Goal: Task Accomplishment & Management: Manage account settings

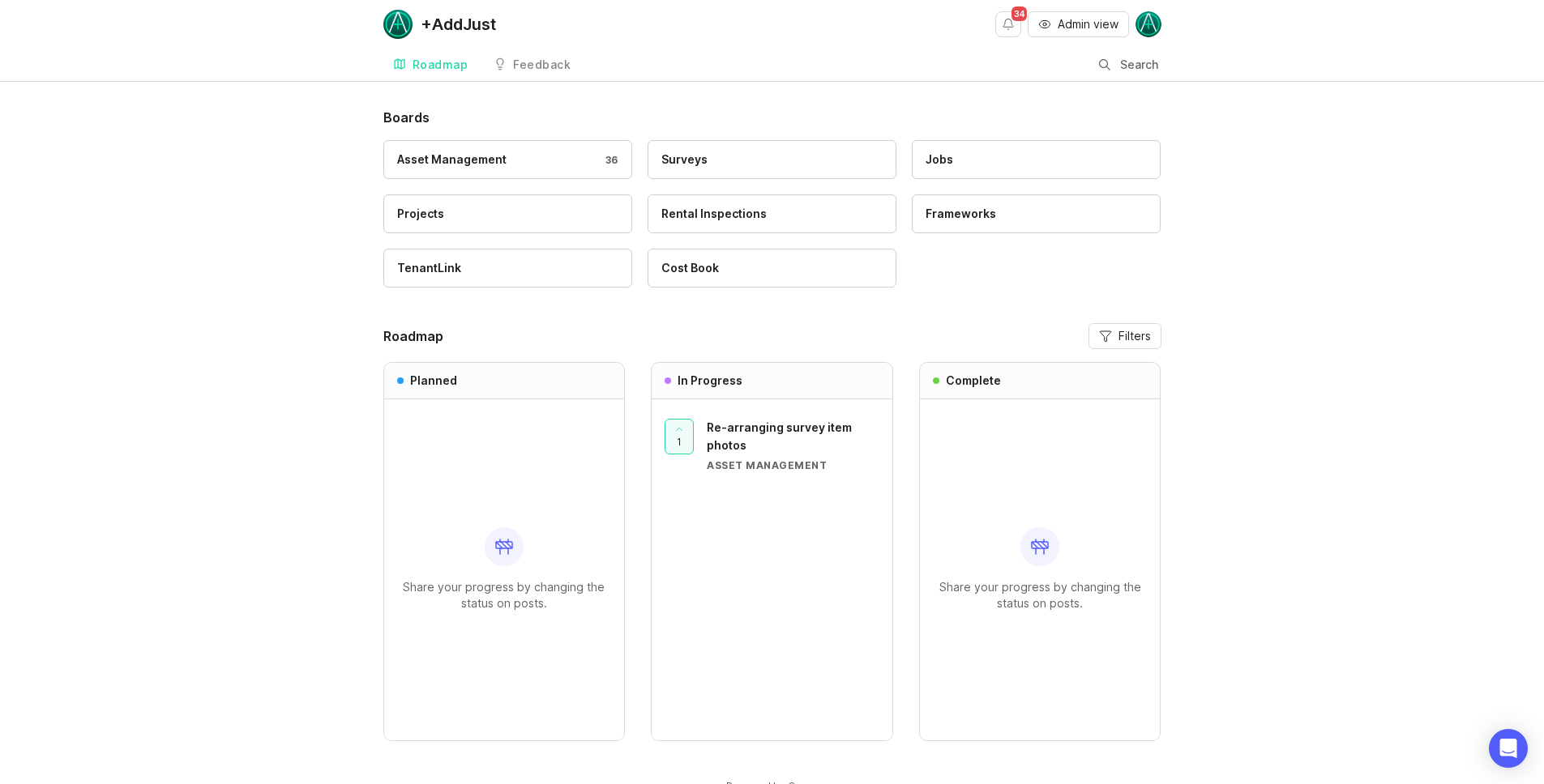
click at [533, 165] on div "Asset Management 36" at bounding box center [507, 159] width 221 height 18
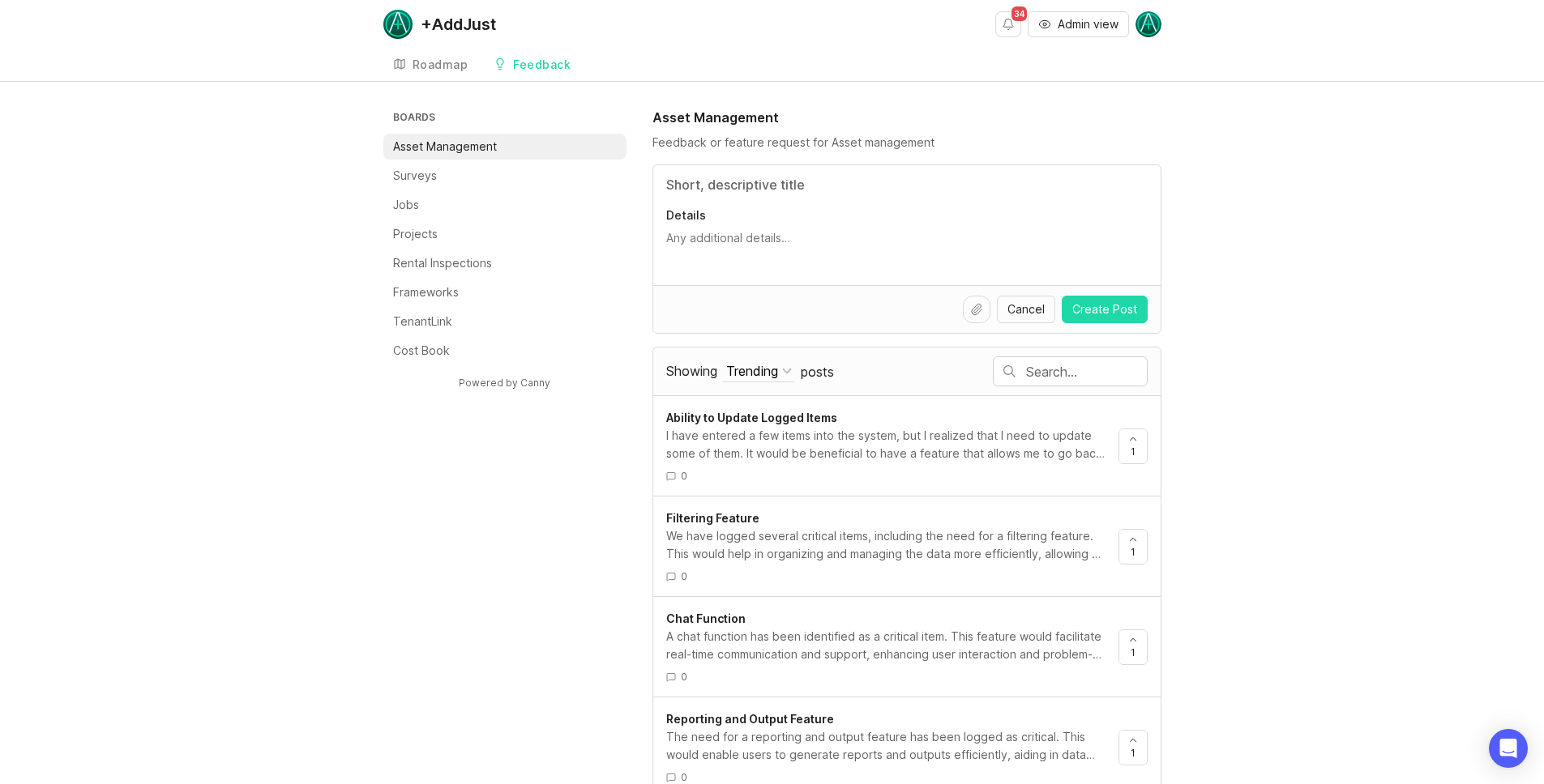
click at [950, 432] on div "I have entered a few items into the system, but I realized that I need to updat…" at bounding box center [886, 444] width 439 height 36
click at [886, 529] on div "We have logged several critical items, including the need for a filtering featu…" at bounding box center [886, 545] width 439 height 36
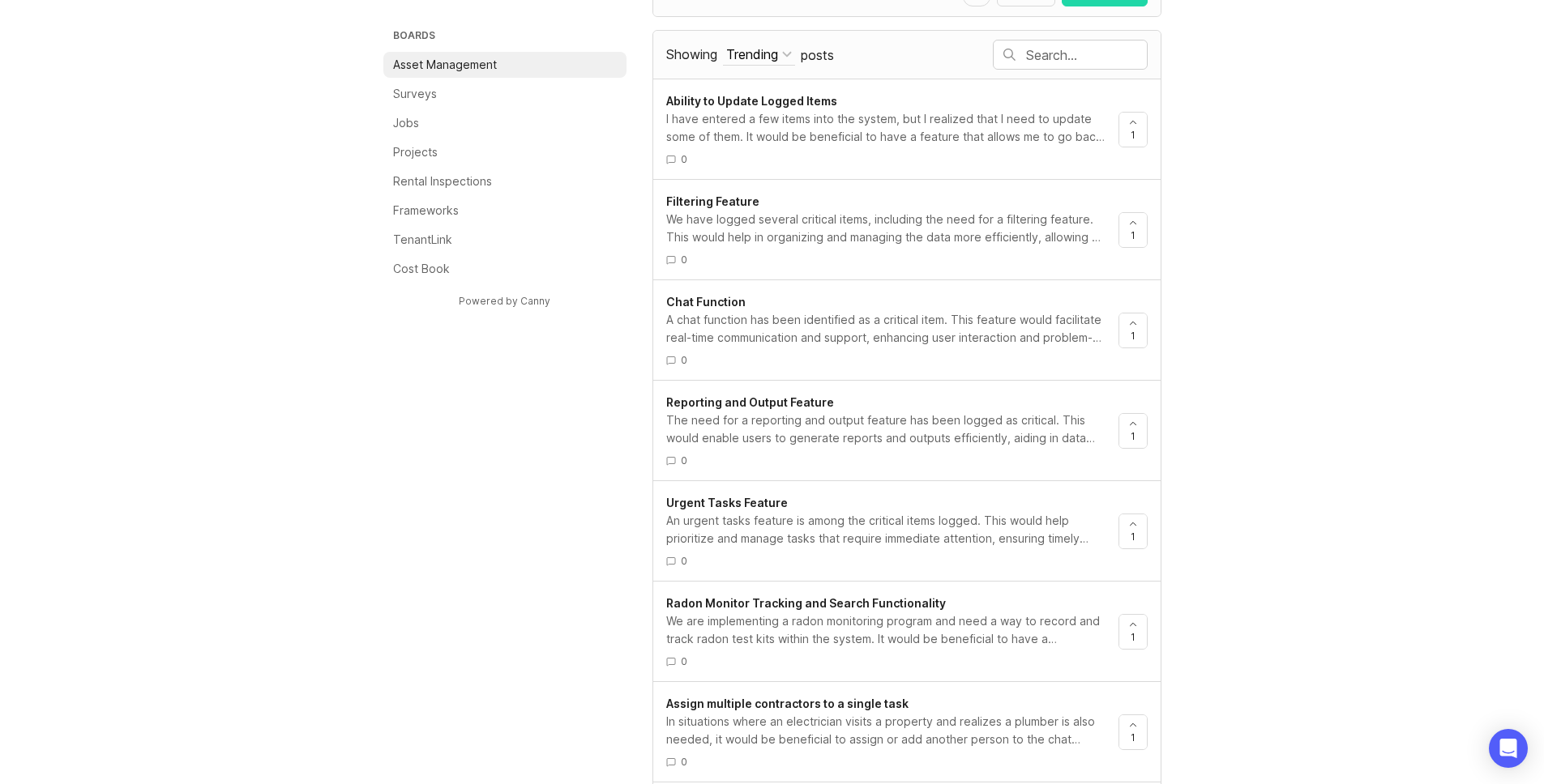
scroll to position [381, 0]
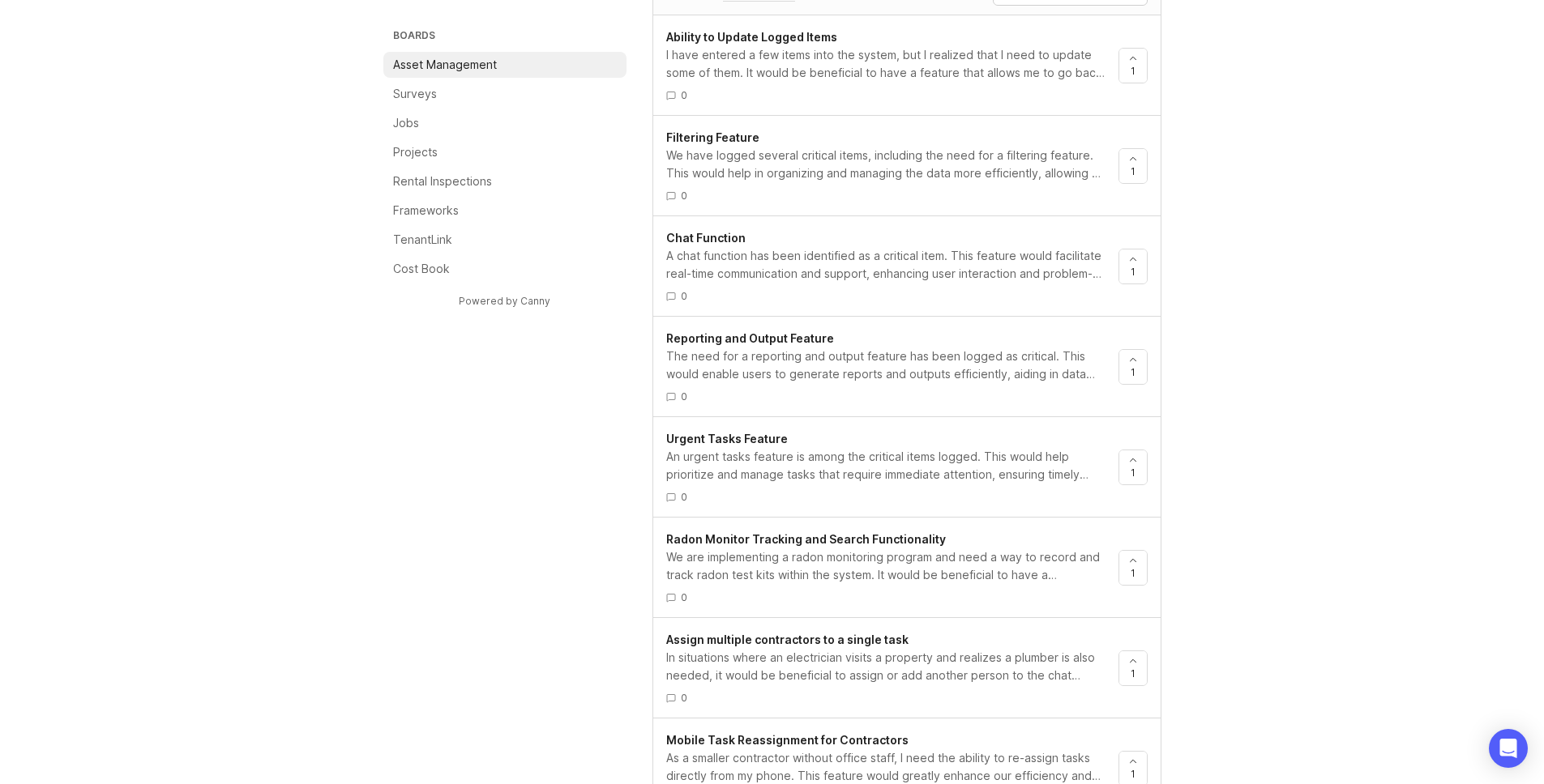
click at [825, 255] on div "A chat function has been identified as a critical item. This feature would faci…" at bounding box center [886, 265] width 439 height 36
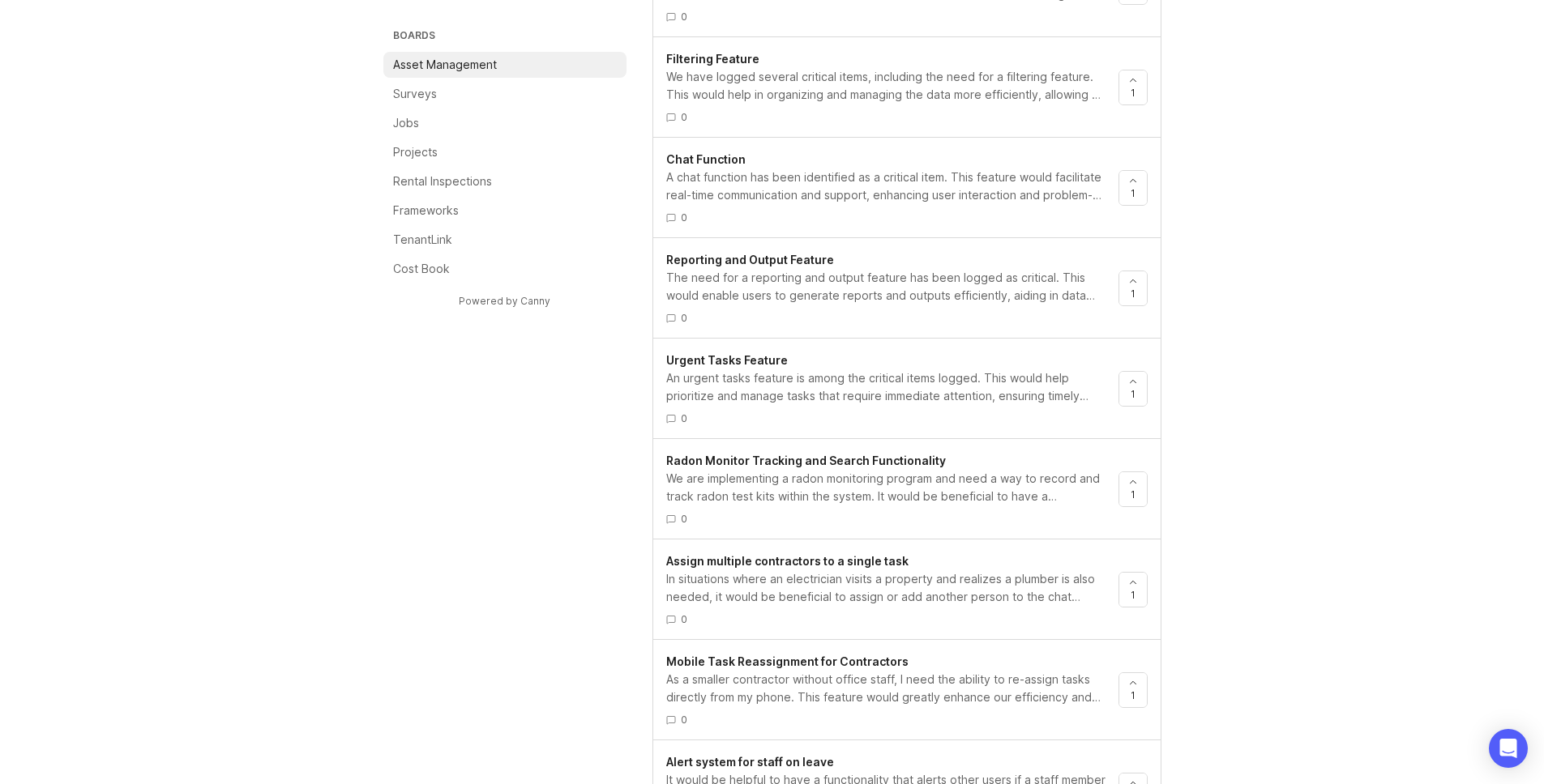
scroll to position [509, 0]
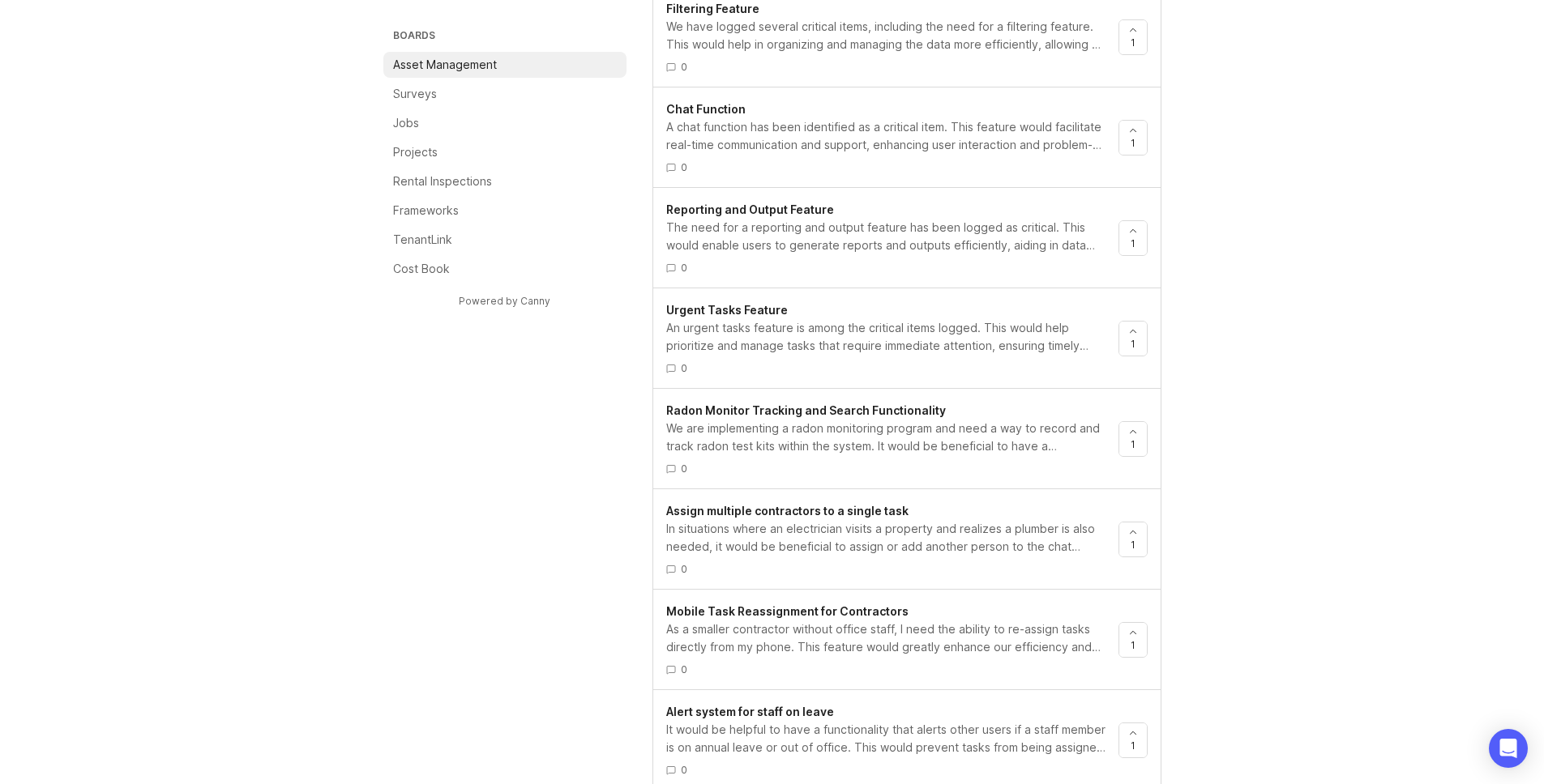
click at [854, 321] on div "An urgent tasks feature is among the critical items logged. This would help pri…" at bounding box center [886, 337] width 439 height 36
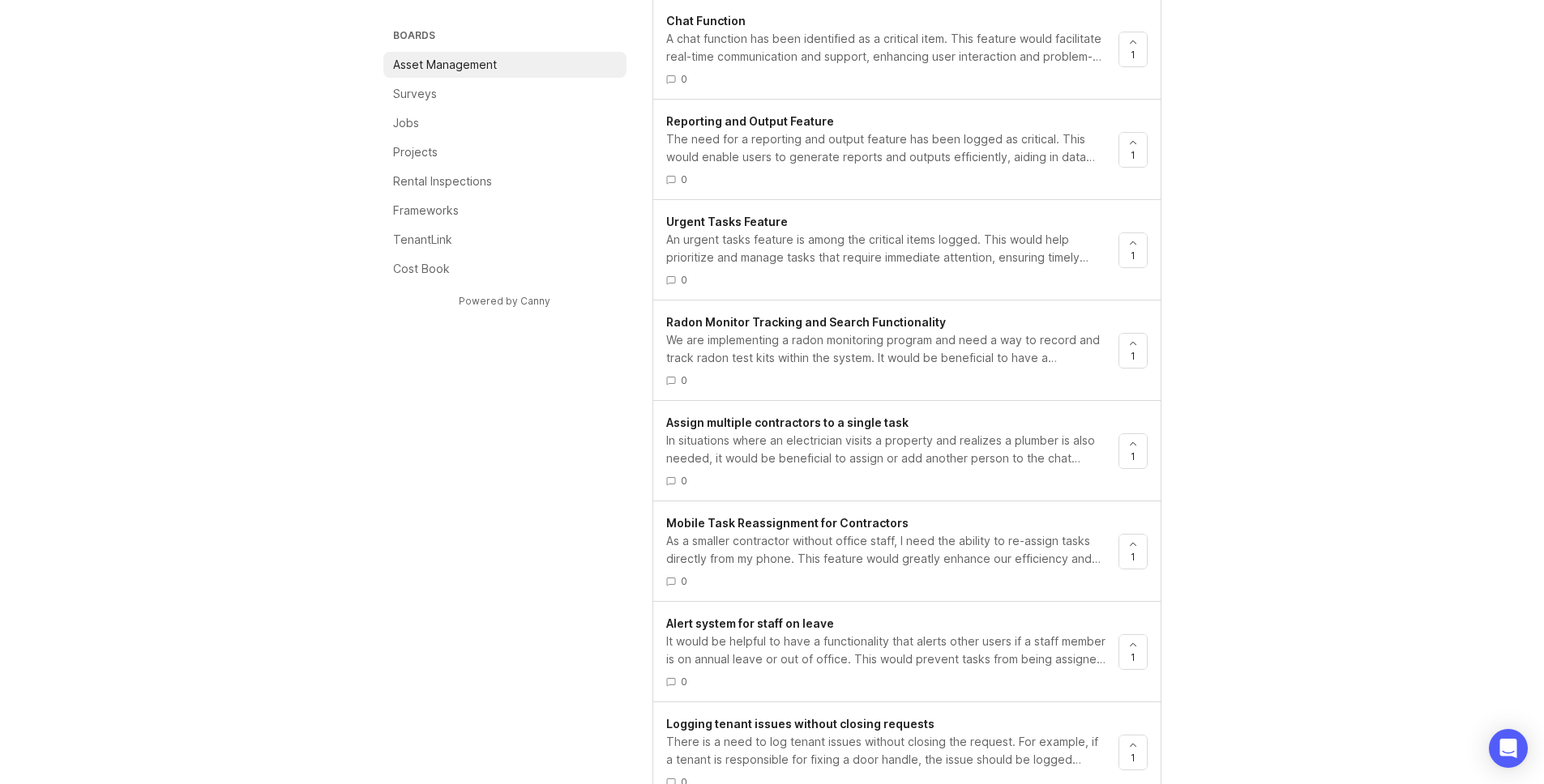
scroll to position [638, 0]
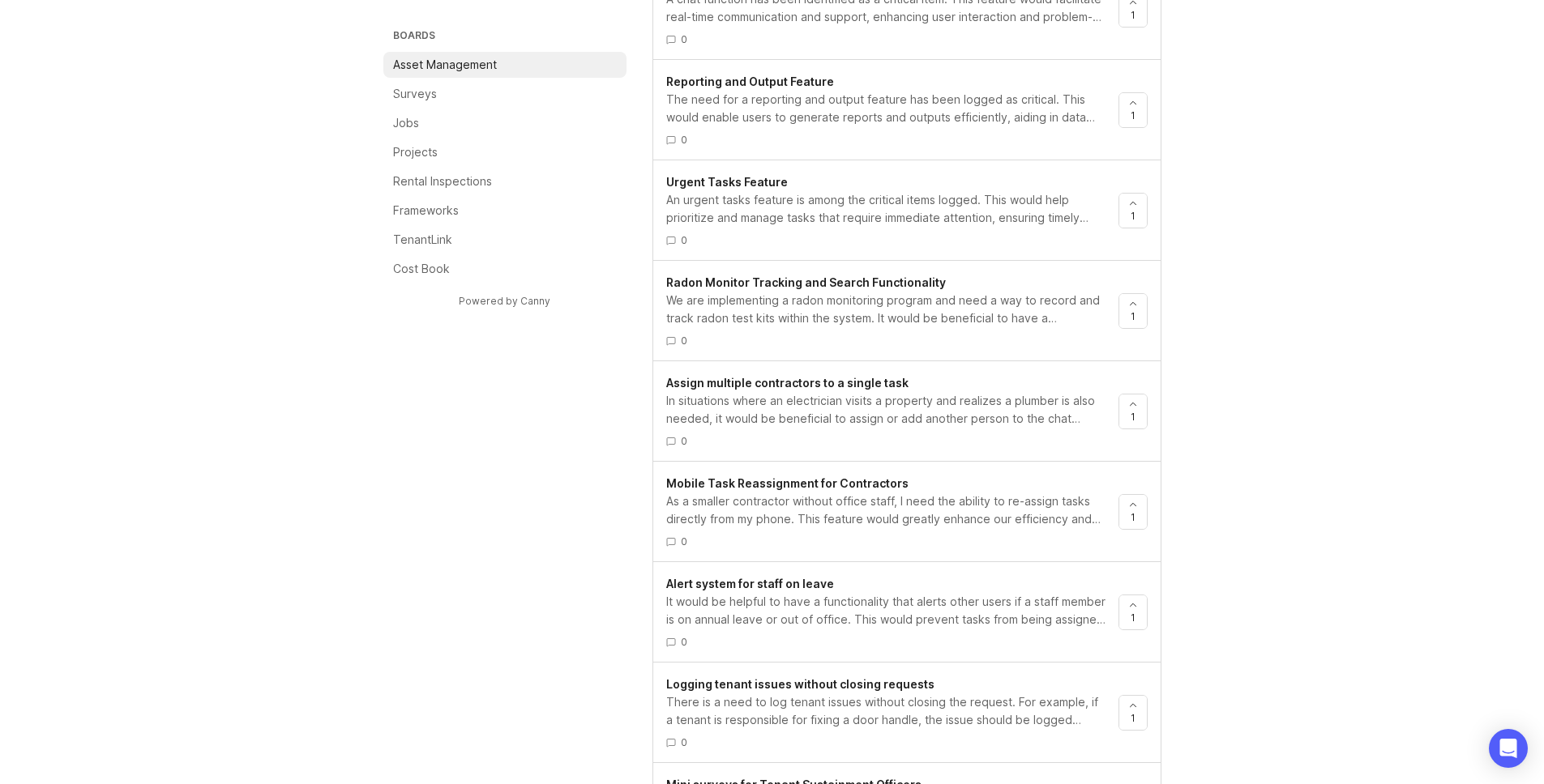
click at [873, 411] on div "In situations where an electrician visits a property and realizes a plumber is …" at bounding box center [886, 410] width 439 height 36
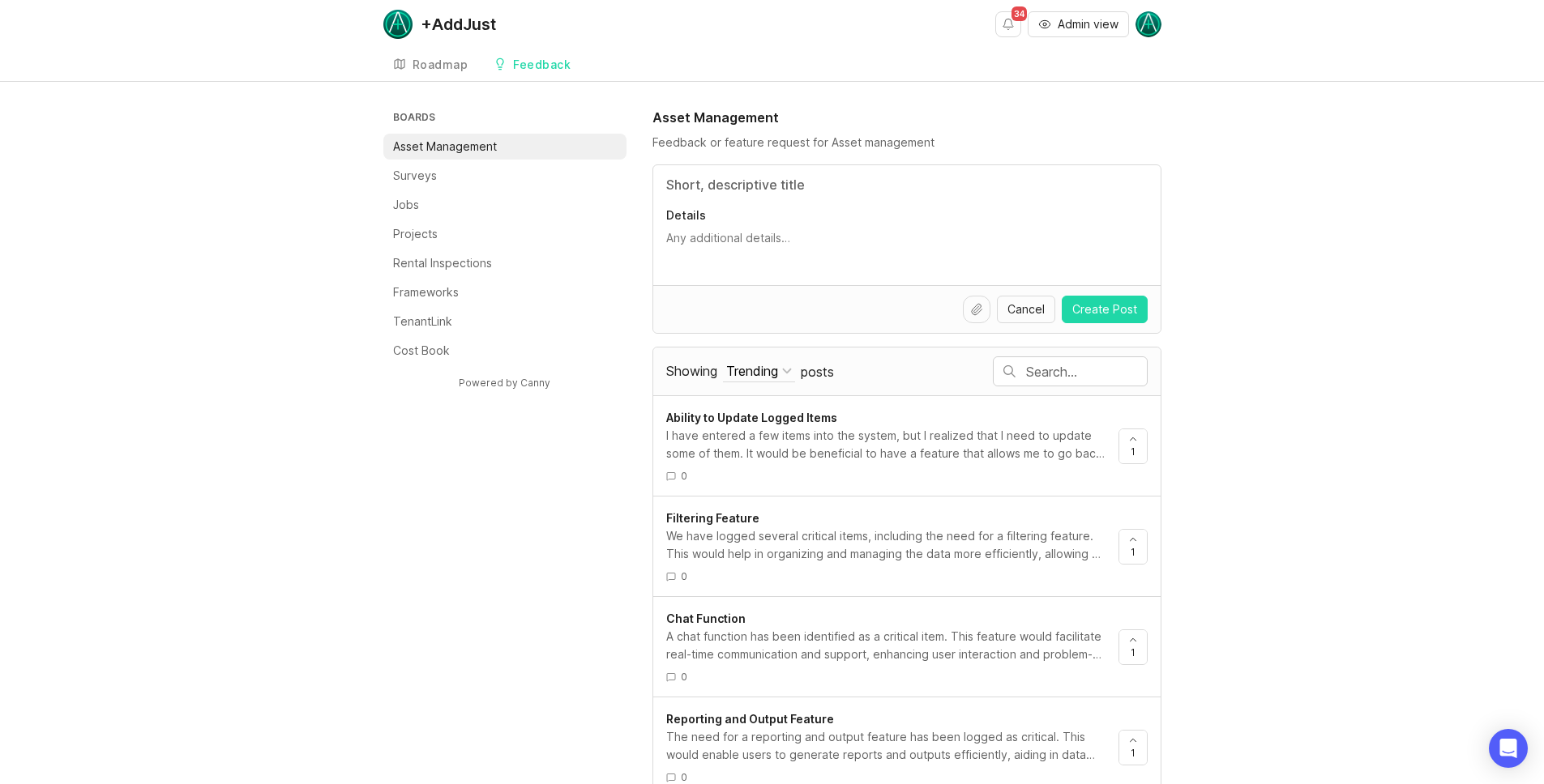
click at [442, 66] on div "Roadmap" at bounding box center [441, 64] width 56 height 11
click at [1060, 15] on button "Admin view" at bounding box center [1077, 24] width 101 height 26
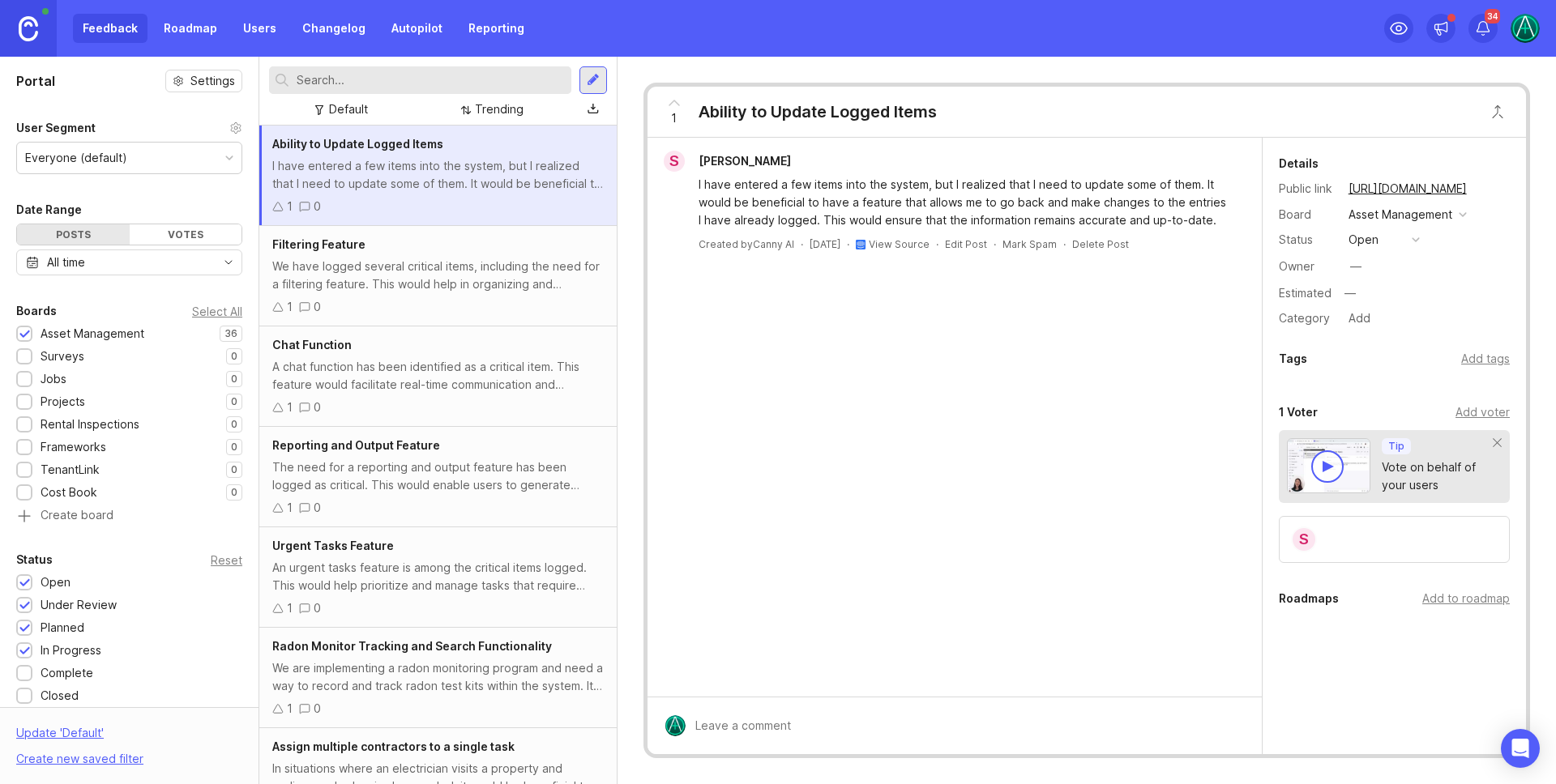
click at [27, 356] on div at bounding box center [25, 358] width 11 height 12
click at [25, 335] on div at bounding box center [25, 335] width 11 height 12
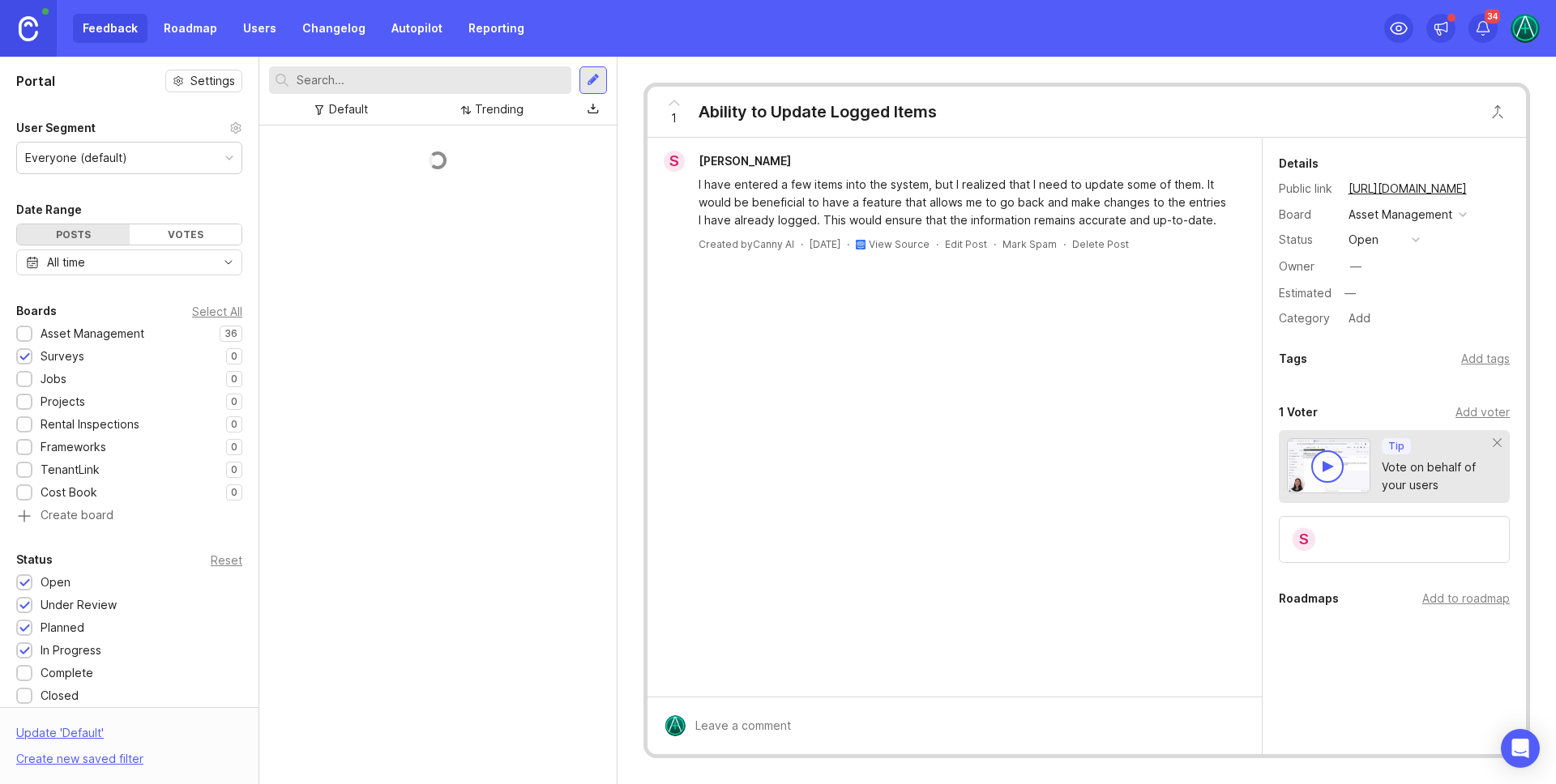
click at [25, 335] on div at bounding box center [25, 335] width 11 height 12
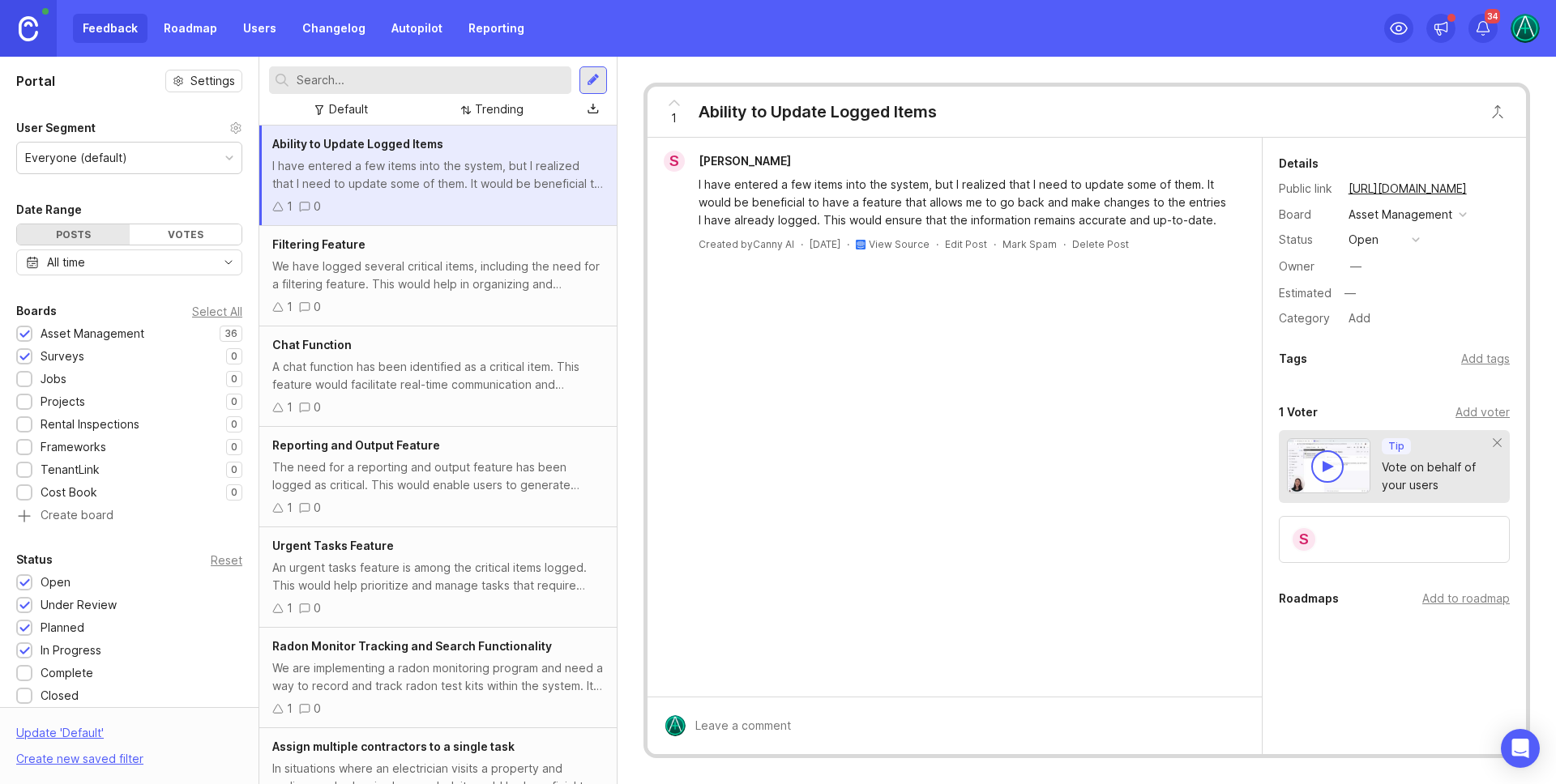
click at [26, 363] on div at bounding box center [25, 358] width 11 height 12
click at [429, 263] on div "We have logged several critical items, including the need for a filtering featu…" at bounding box center [437, 275] width 332 height 36
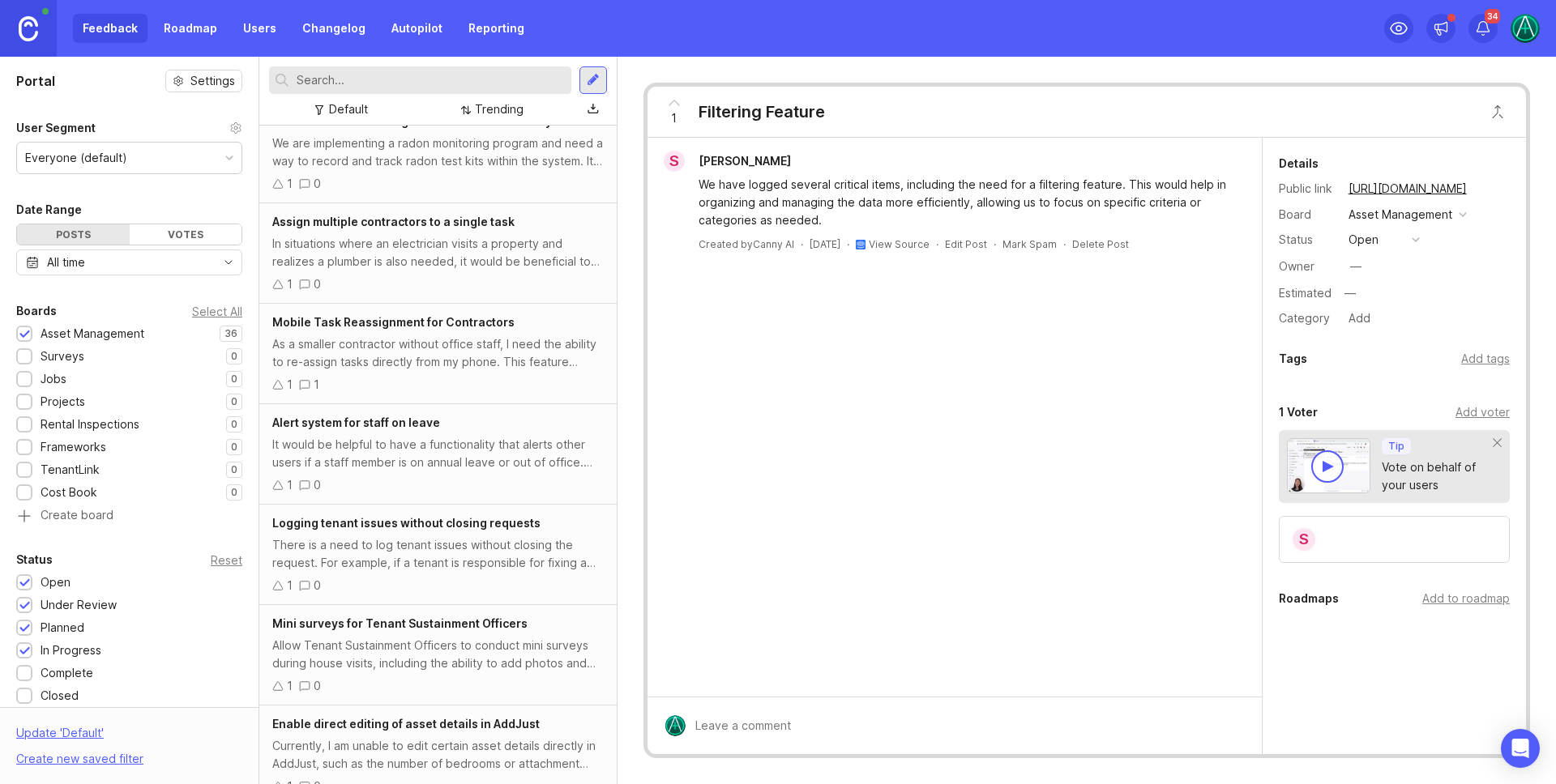
scroll to position [686, 0]
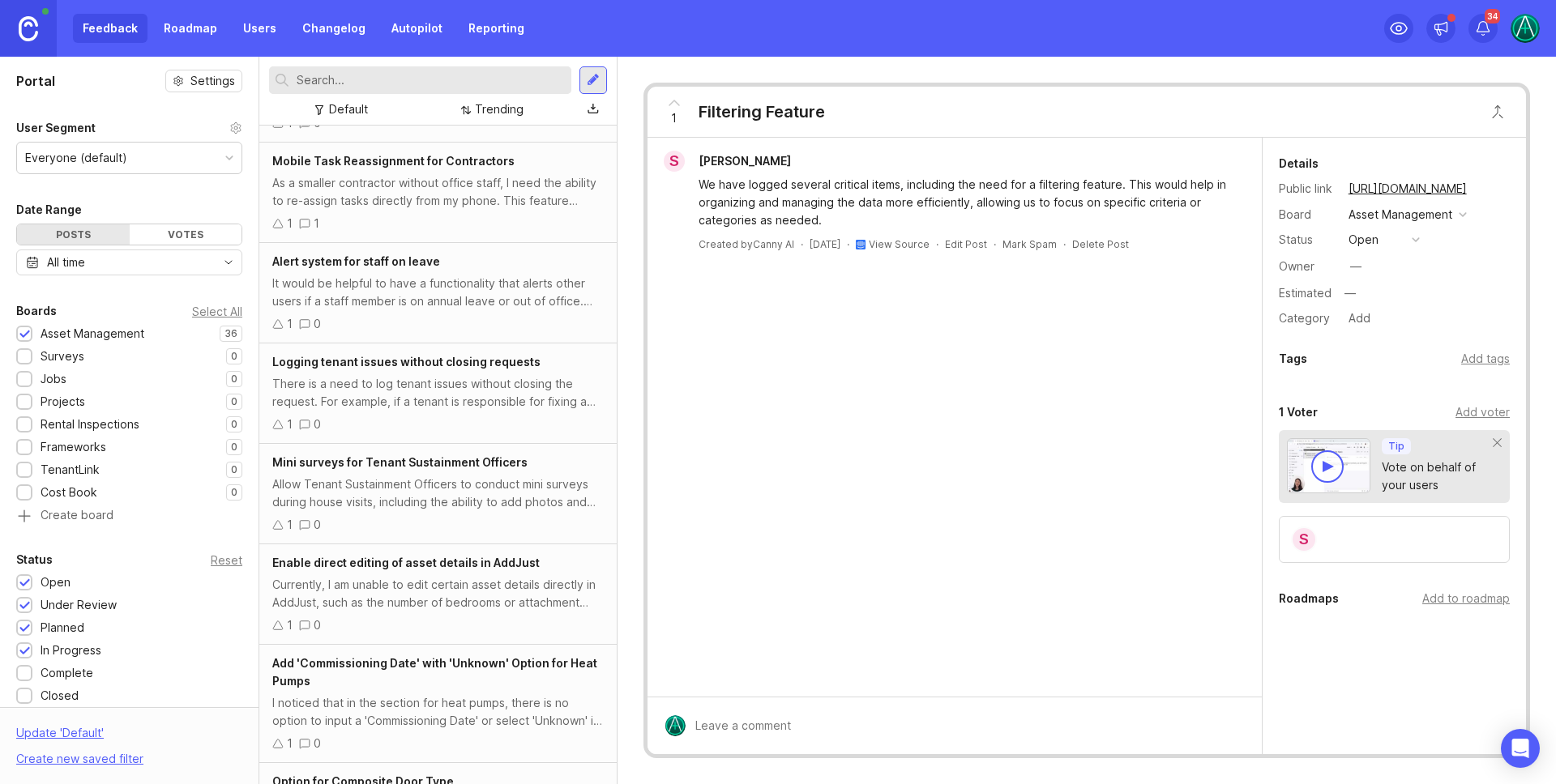
click at [431, 363] on span "Logging tenant issues without closing requests" at bounding box center [406, 362] width 268 height 14
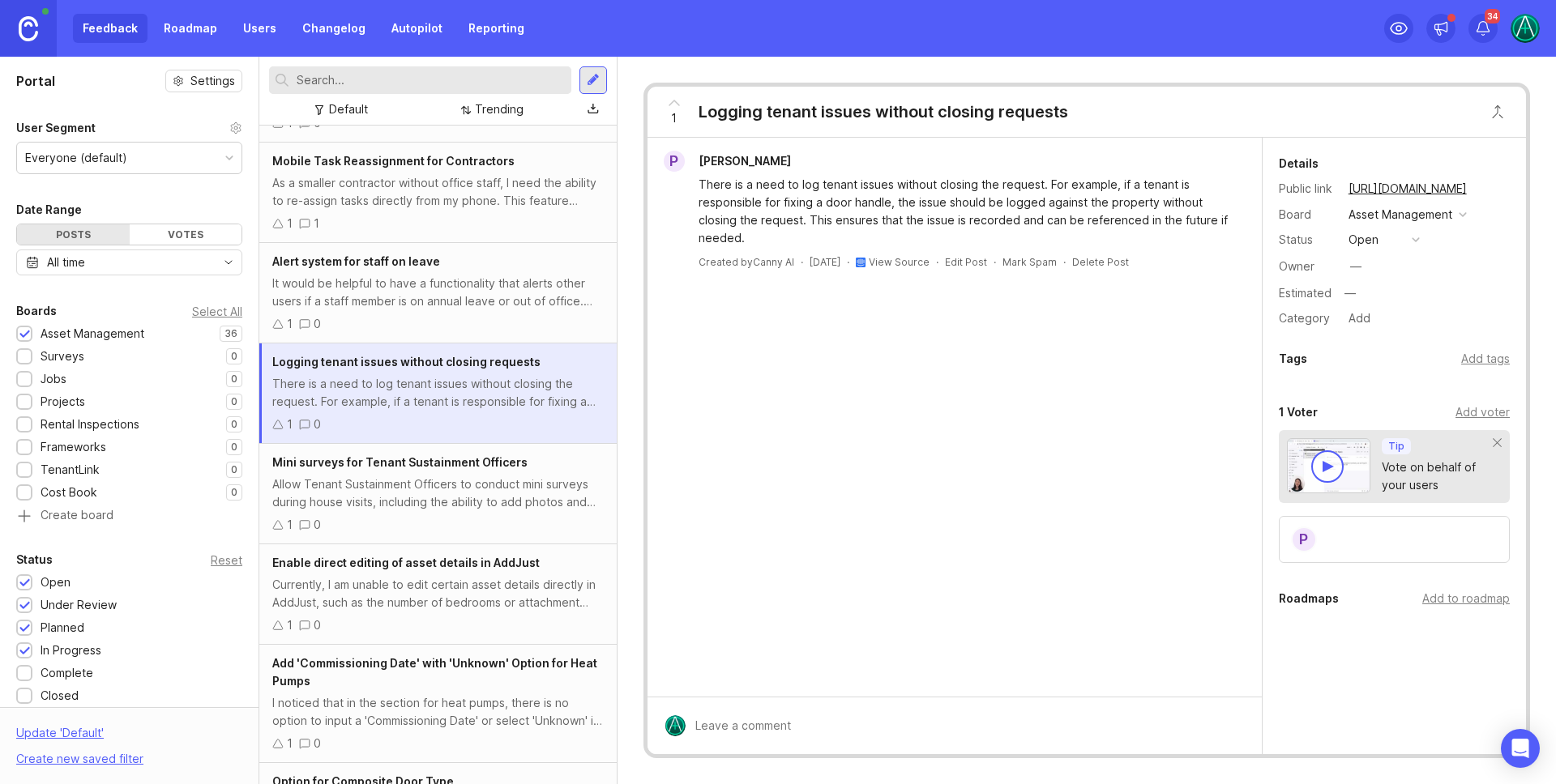
click at [1458, 220] on div "Asset Management" at bounding box center [1407, 215] width 128 height 21
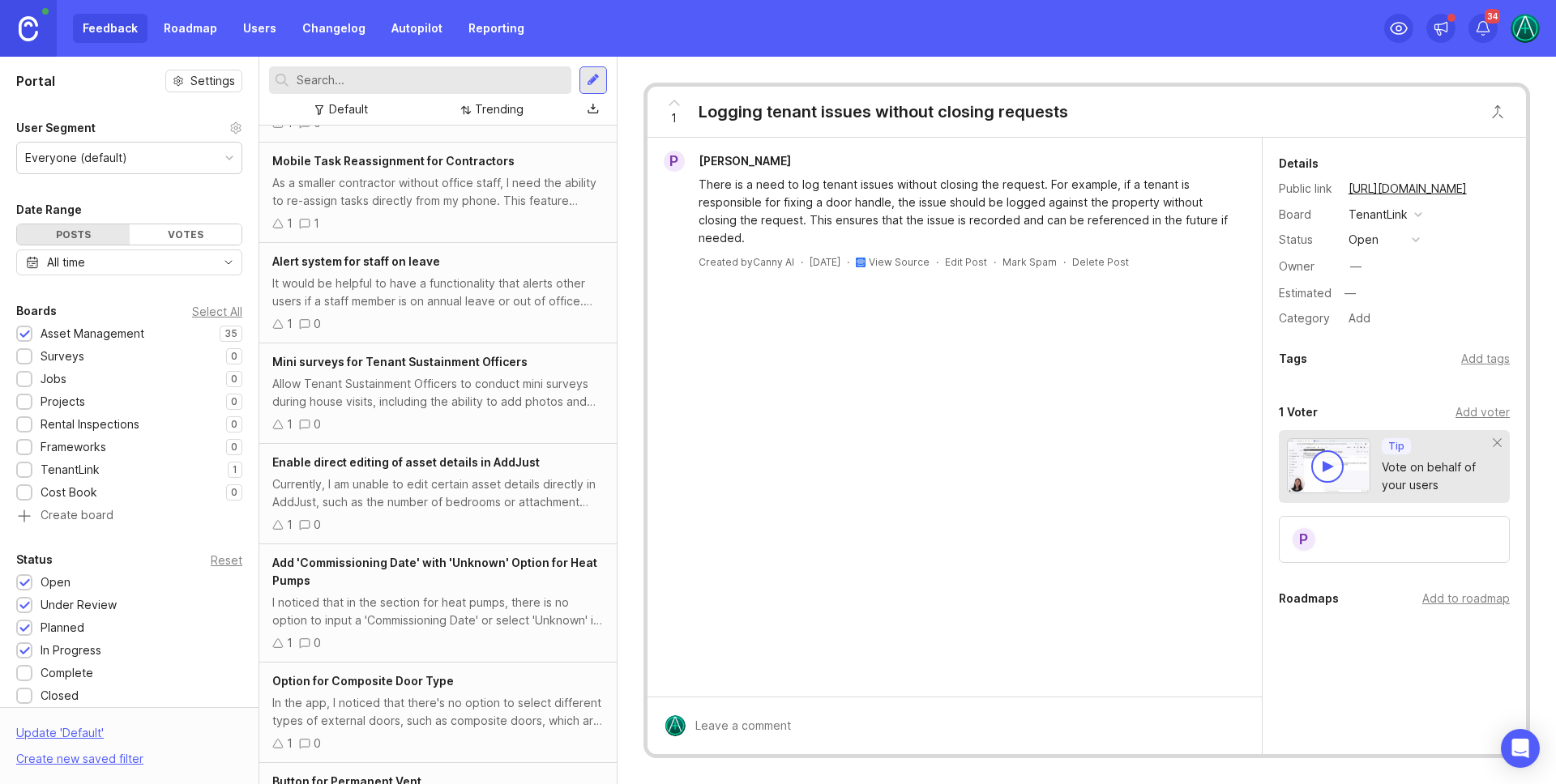
click at [416, 373] on div "Mini surveys for Tenant Sustainment Officers Allow Tenant Sustainment Officers …" at bounding box center [438, 393] width 357 height 100
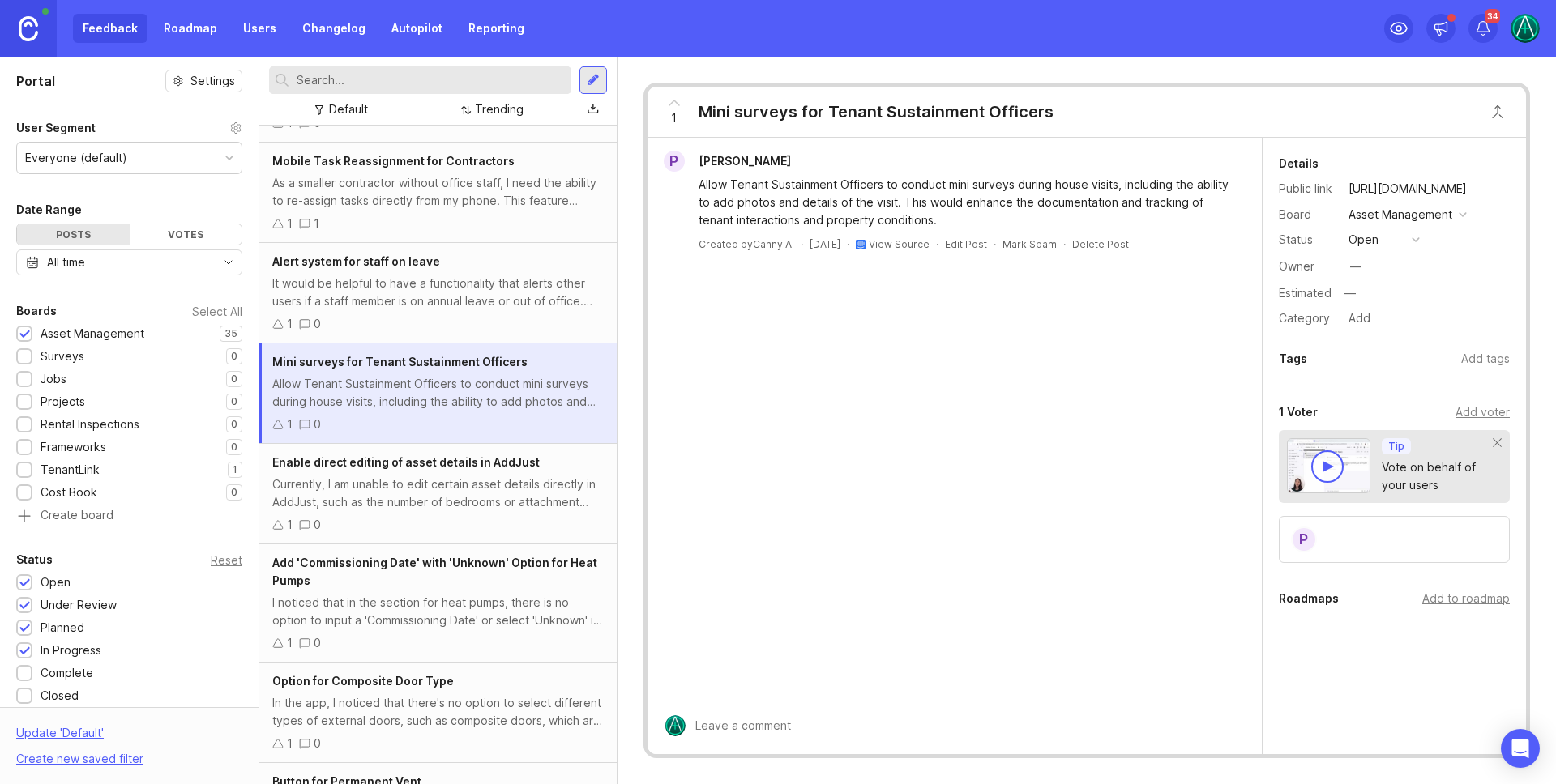
click at [398, 285] on div "It would be helpful to have a functionality that alerts other users if a staff …" at bounding box center [437, 292] width 332 height 36
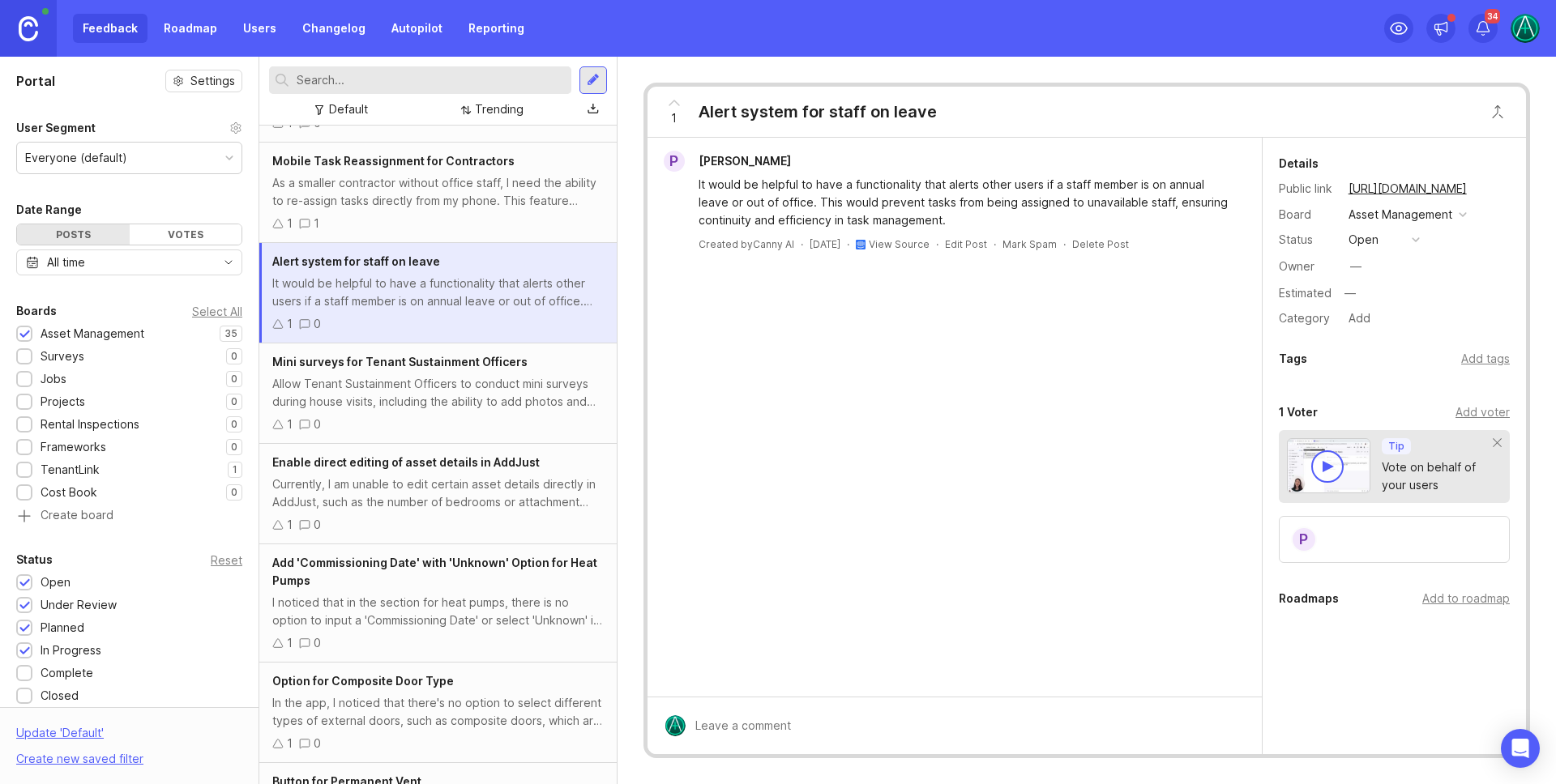
click at [917, 245] on link "View Source" at bounding box center [899, 245] width 61 height 12
click at [261, 22] on link "Users" at bounding box center [260, 28] width 53 height 29
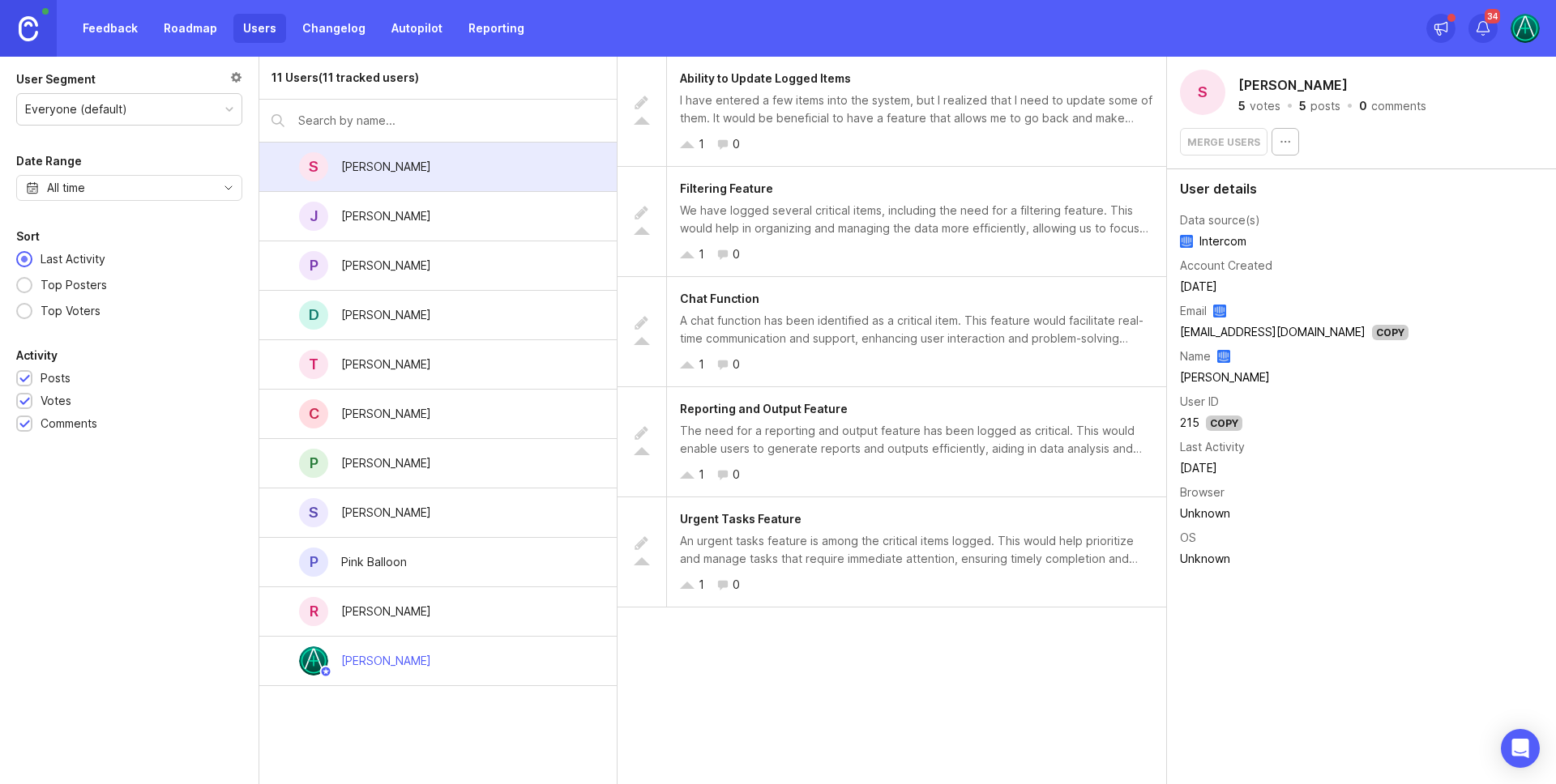
click at [378, 560] on div "Pink Balloon" at bounding box center [374, 562] width 66 height 18
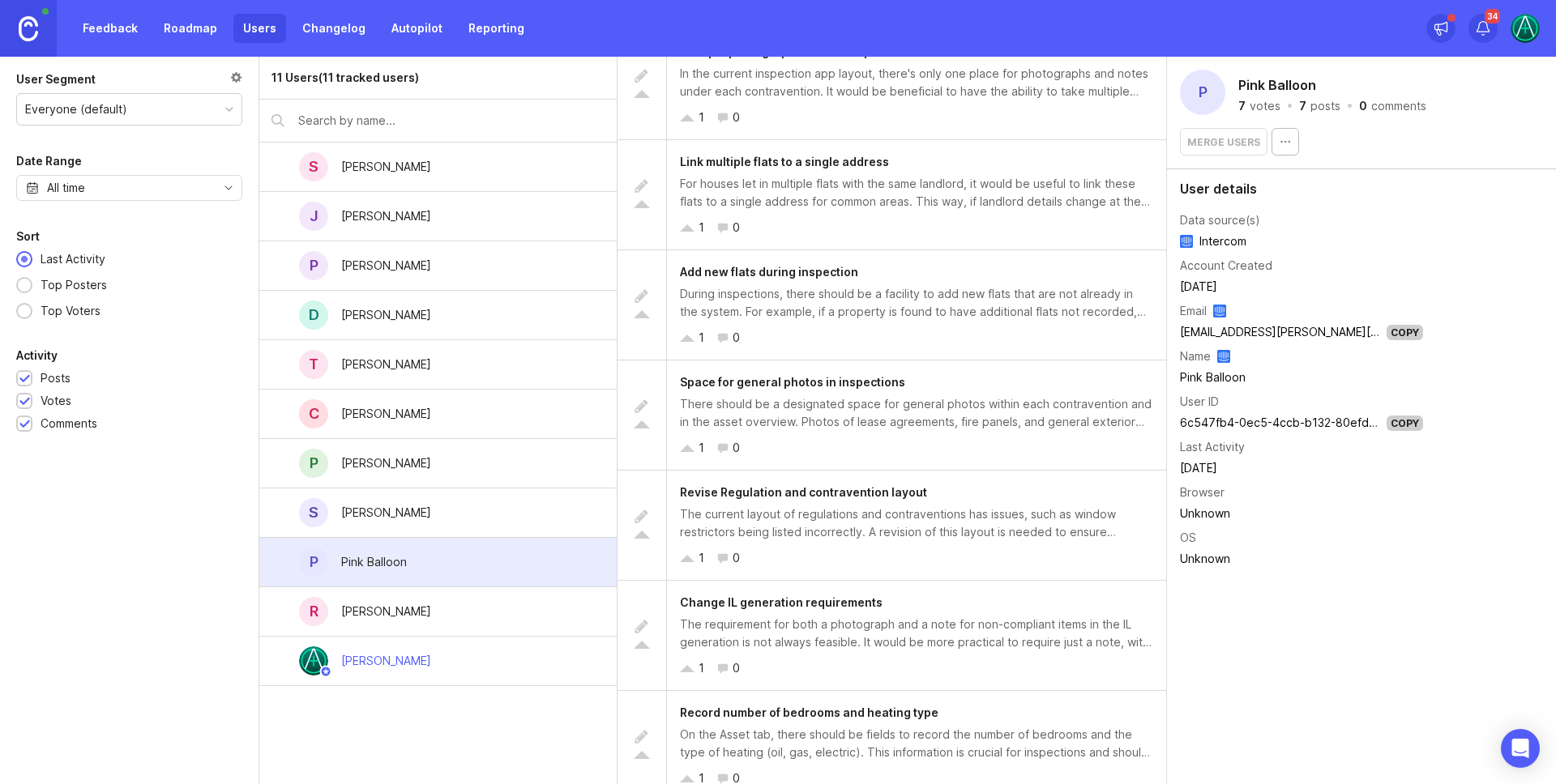
scroll to position [44, 0]
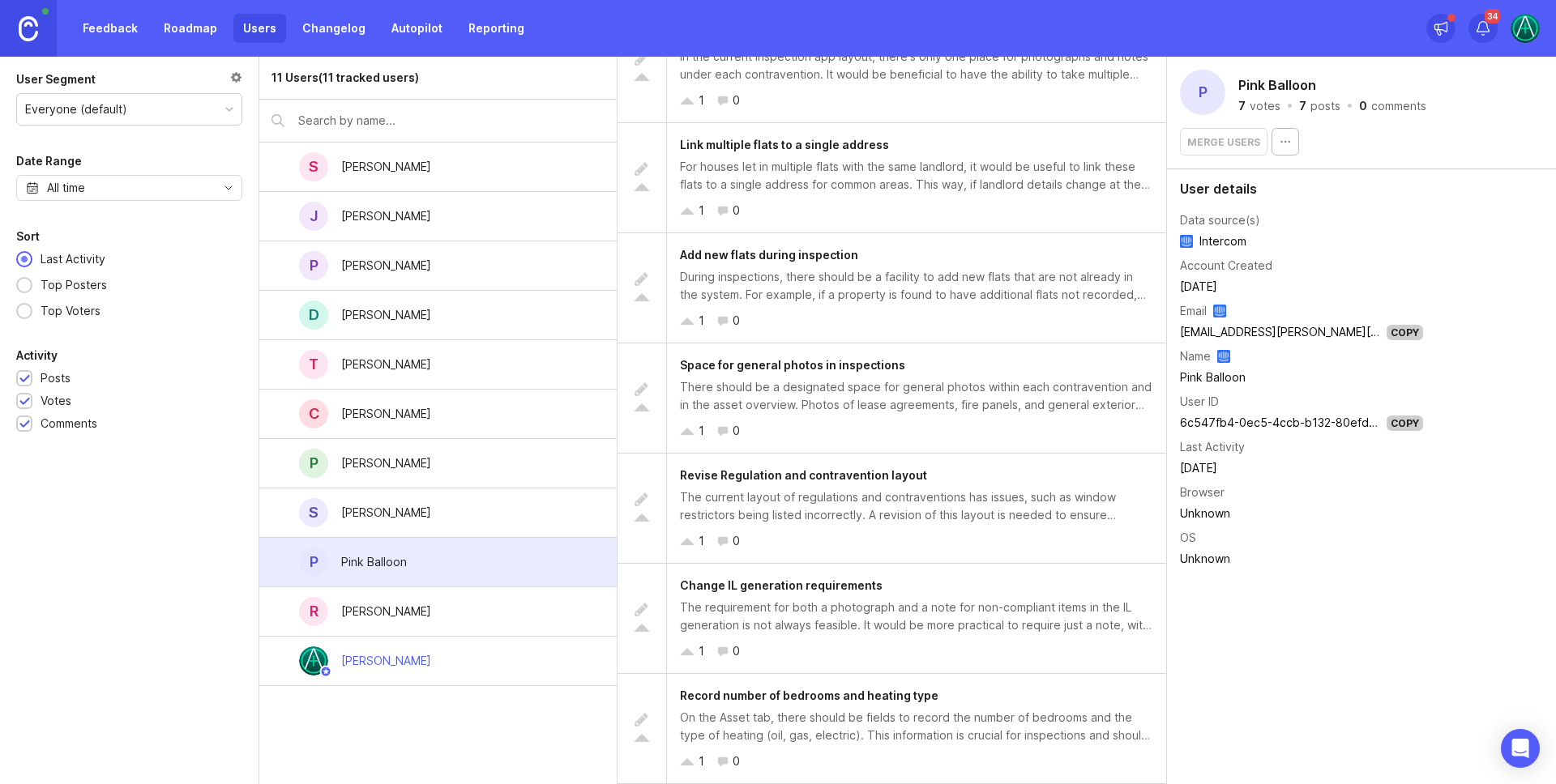
click at [464, 348] on div "T [PERSON_NAME]" at bounding box center [438, 365] width 357 height 49
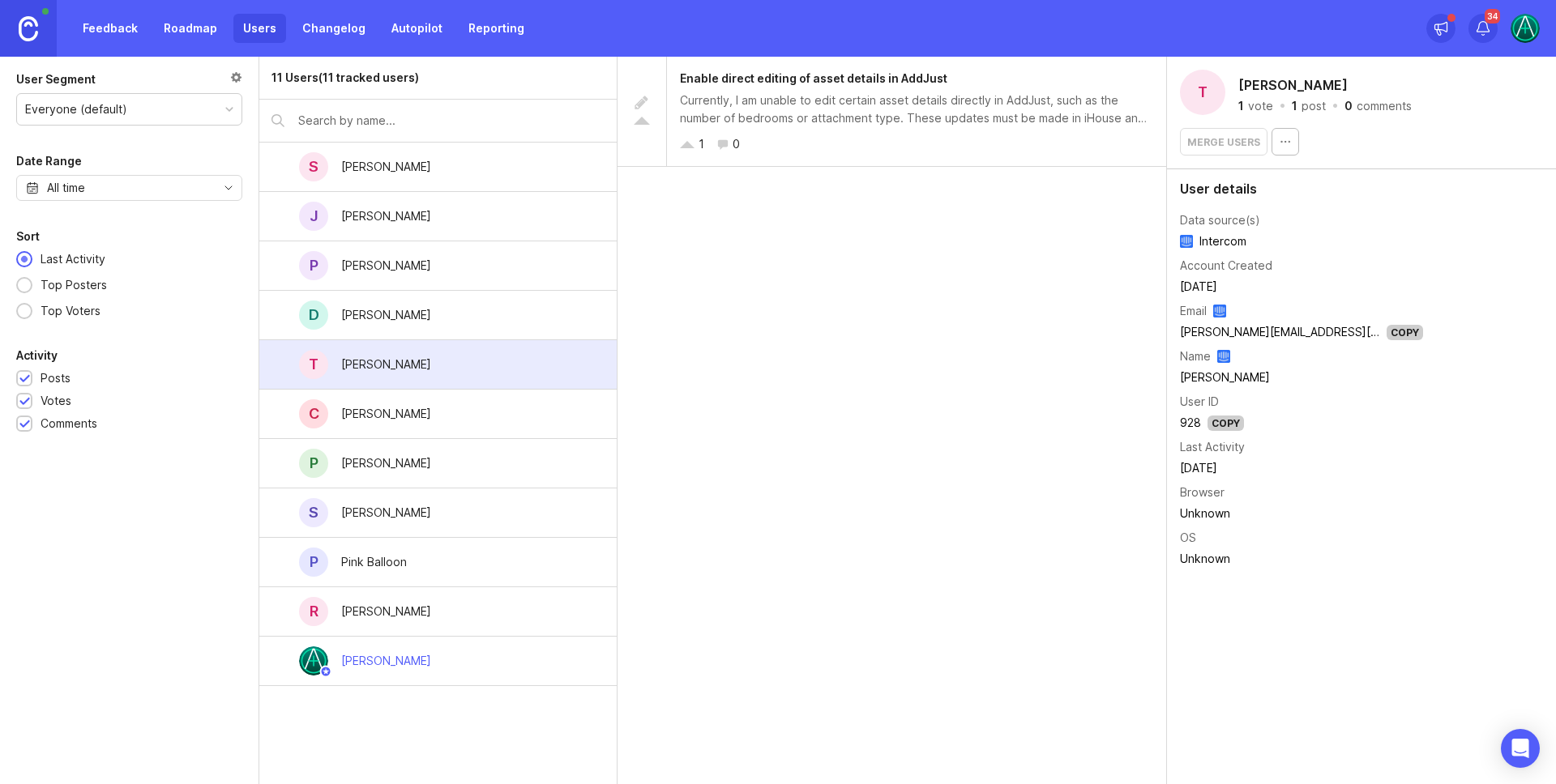
click at [424, 610] on div "[PERSON_NAME]" at bounding box center [386, 612] width 116 height 36
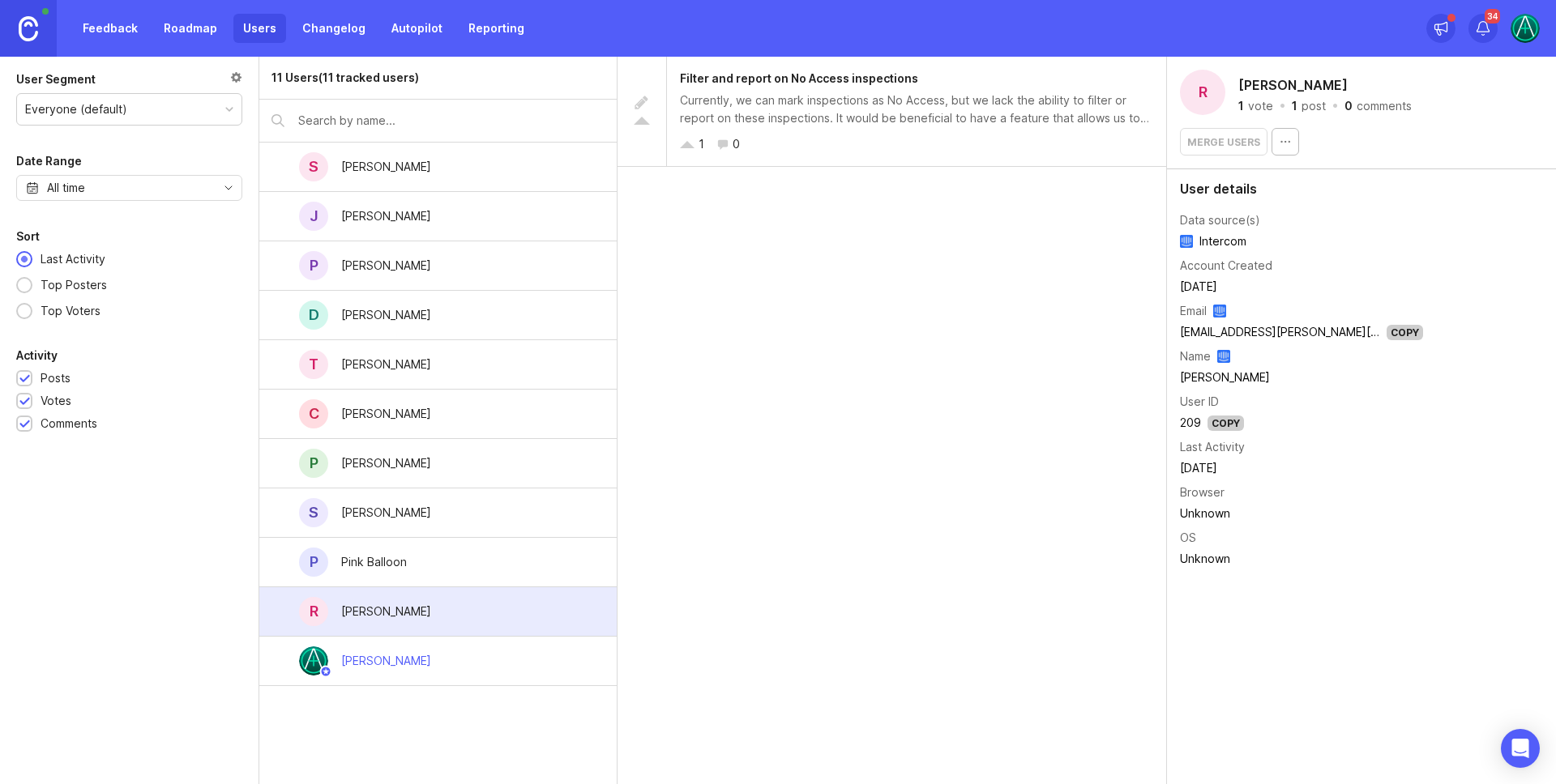
click at [904, 110] on div "Currently, we can mark inspections as No Access, but we lack the ability to fil…" at bounding box center [916, 109] width 473 height 36
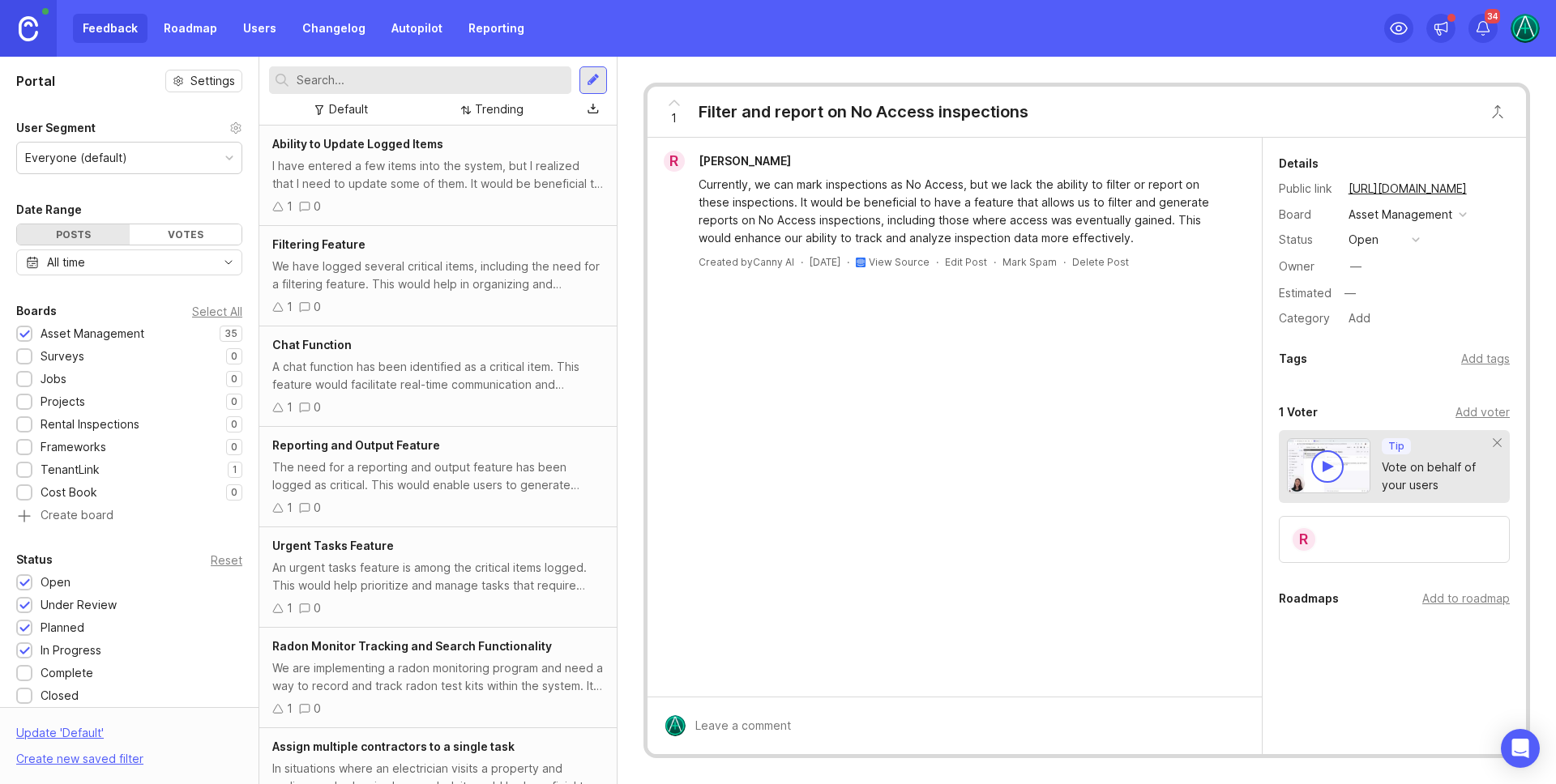
click at [1409, 211] on div "Asset Management" at bounding box center [1400, 215] width 104 height 18
click at [242, 24] on link "Users" at bounding box center [260, 28] width 53 height 29
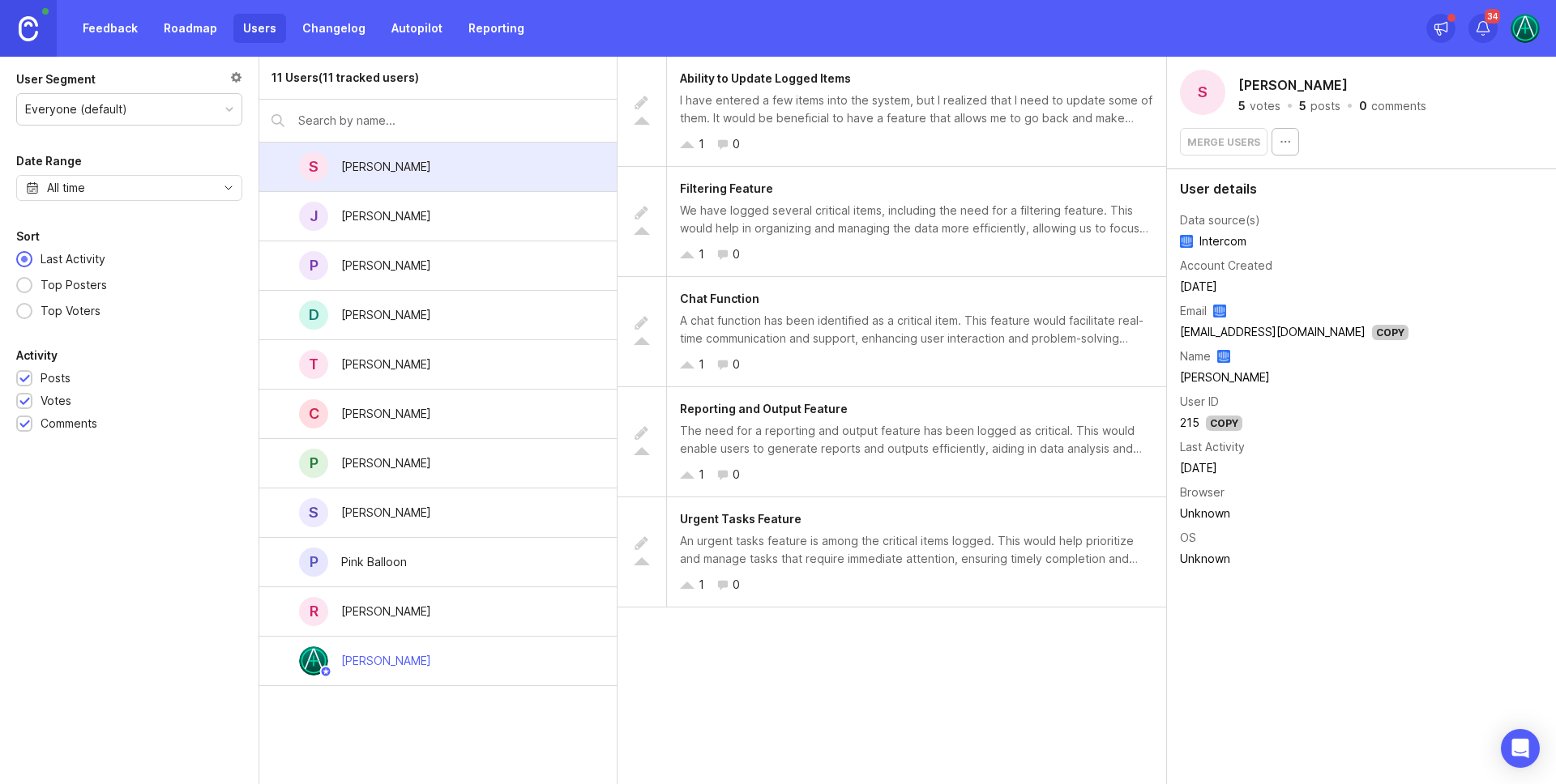
click at [440, 221] on div "J [PERSON_NAME]" at bounding box center [438, 216] width 357 height 49
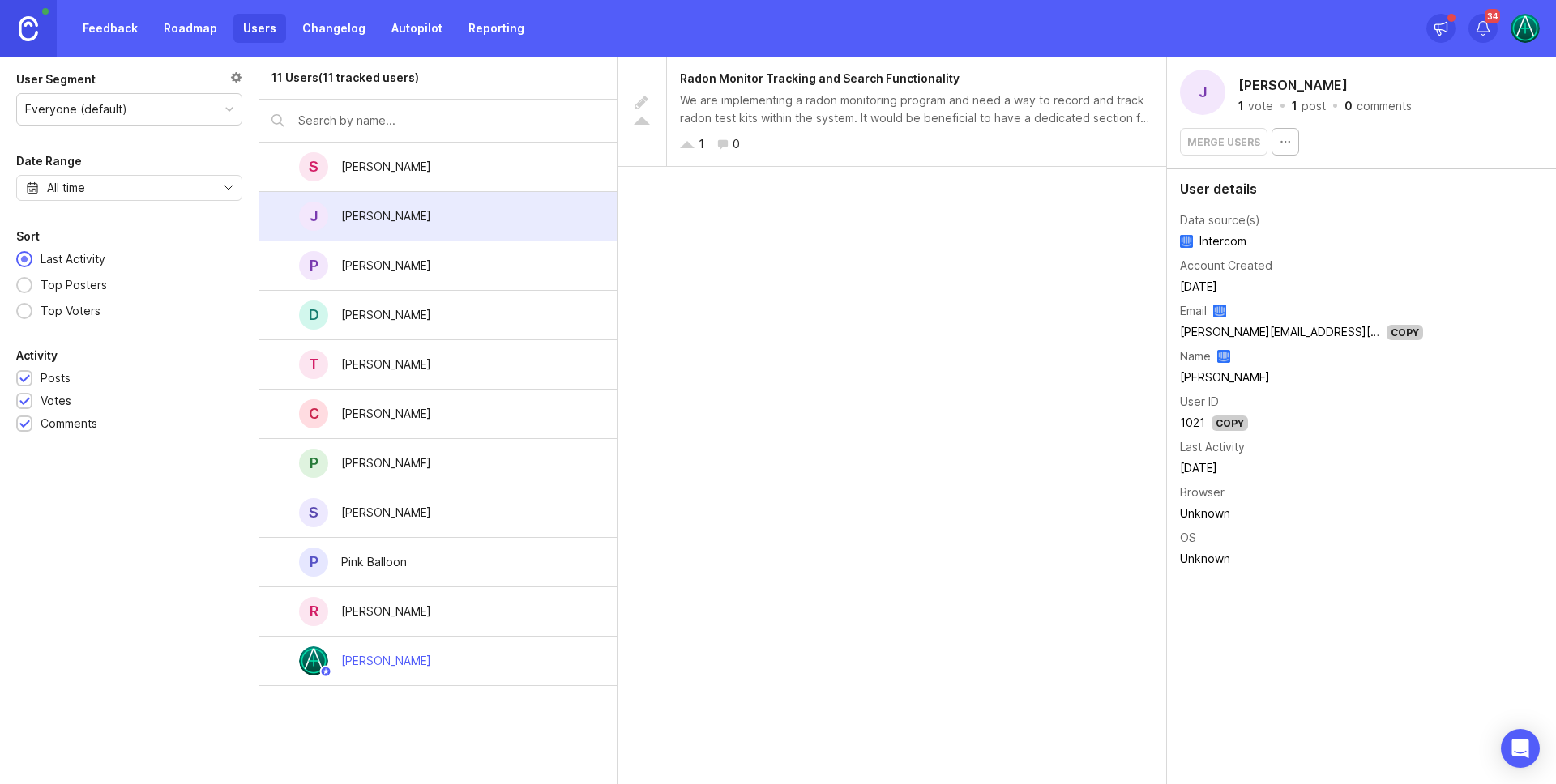
click at [1010, 102] on div "We are implementing a radon monitoring program and need a way to record and tra…" at bounding box center [916, 109] width 473 height 36
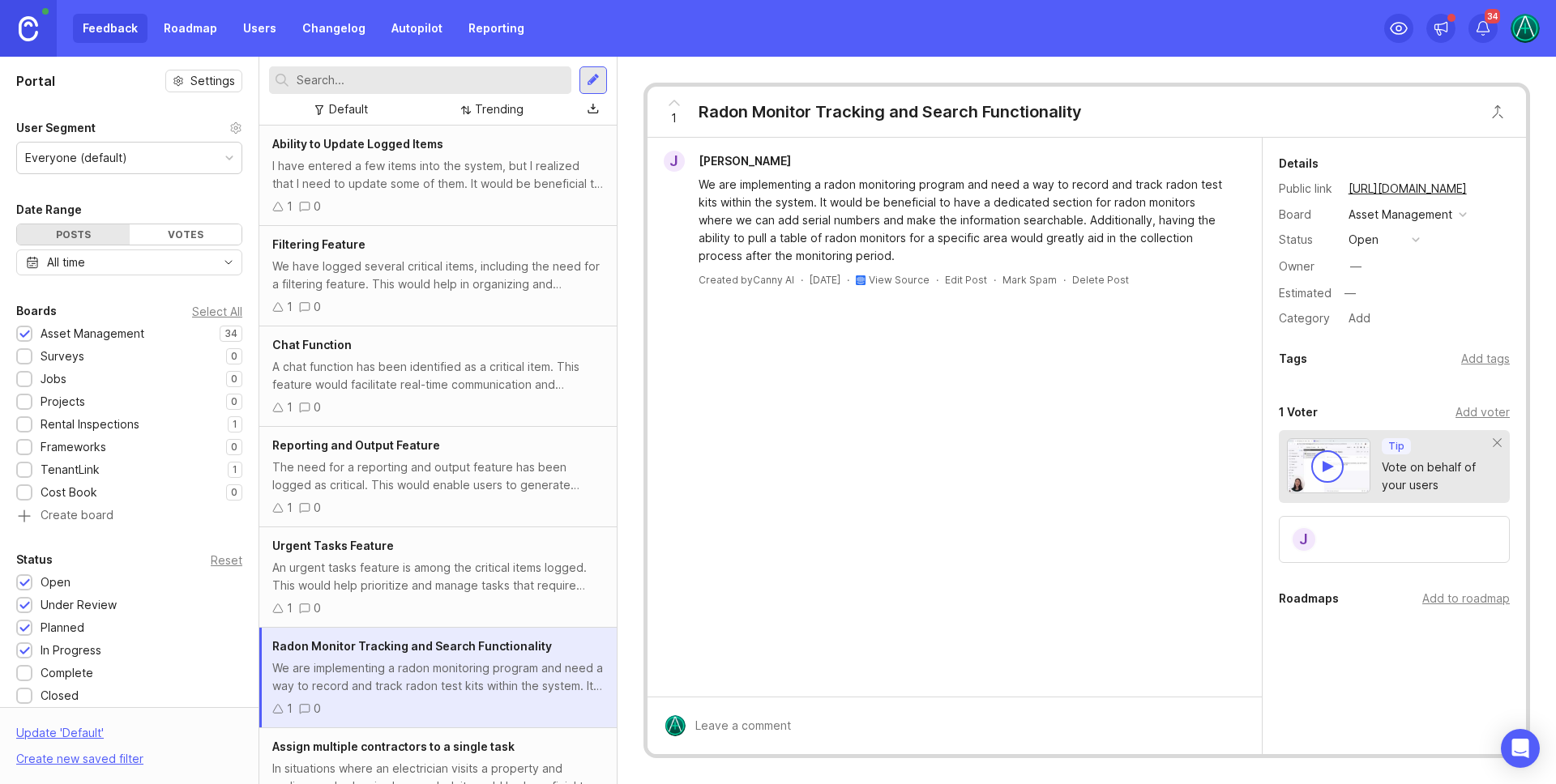
click at [1361, 264] on div "—" at bounding box center [1355, 267] width 11 height 18
click at [1097, 370] on div "[PERSON_NAME] We are implementing a radon monitoring program and need a way to …" at bounding box center [955, 417] width 614 height 559
click at [1517, 33] on img at bounding box center [1524, 28] width 29 height 29
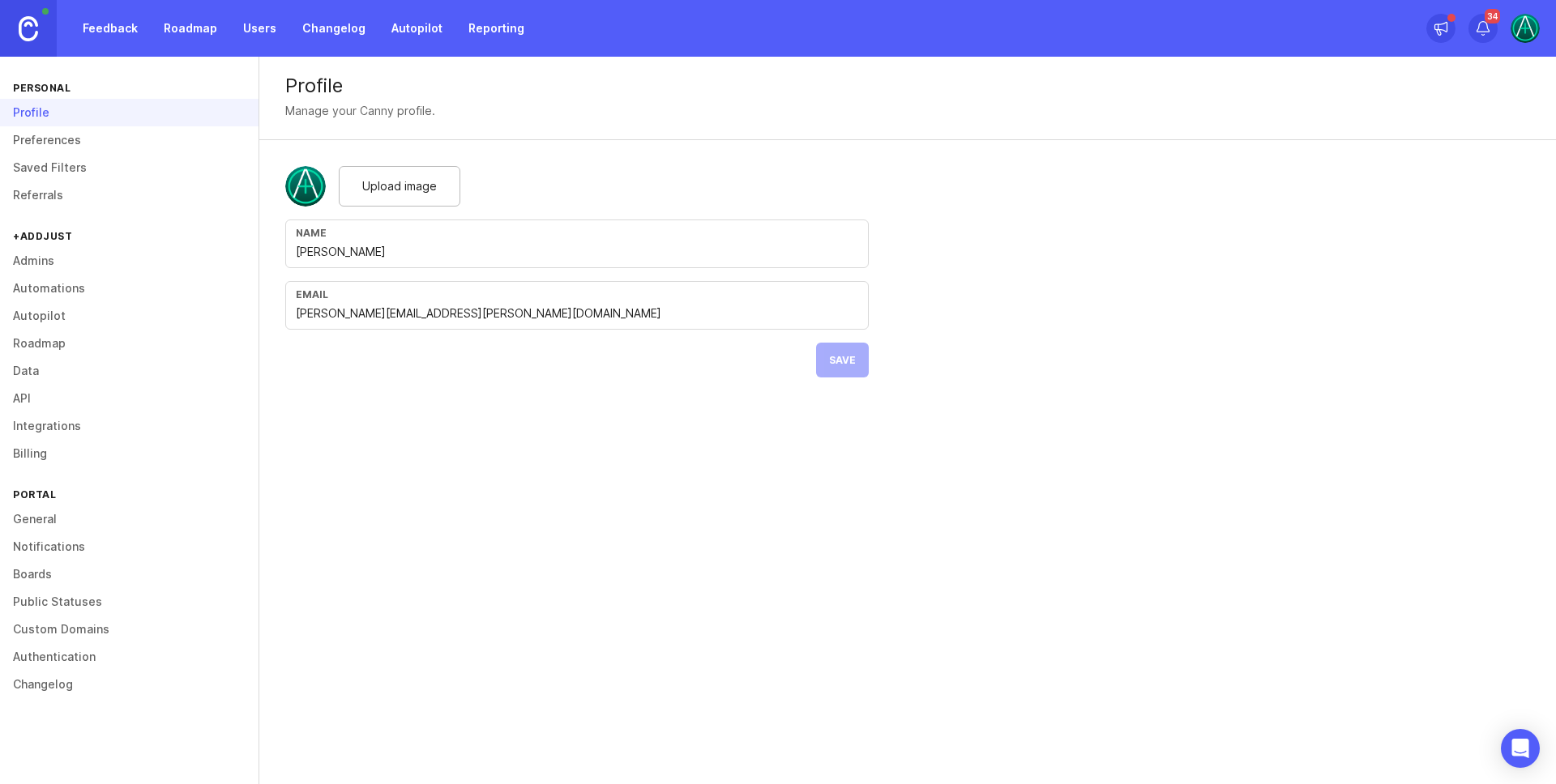
click at [79, 248] on link "Admins" at bounding box center [129, 260] width 259 height 27
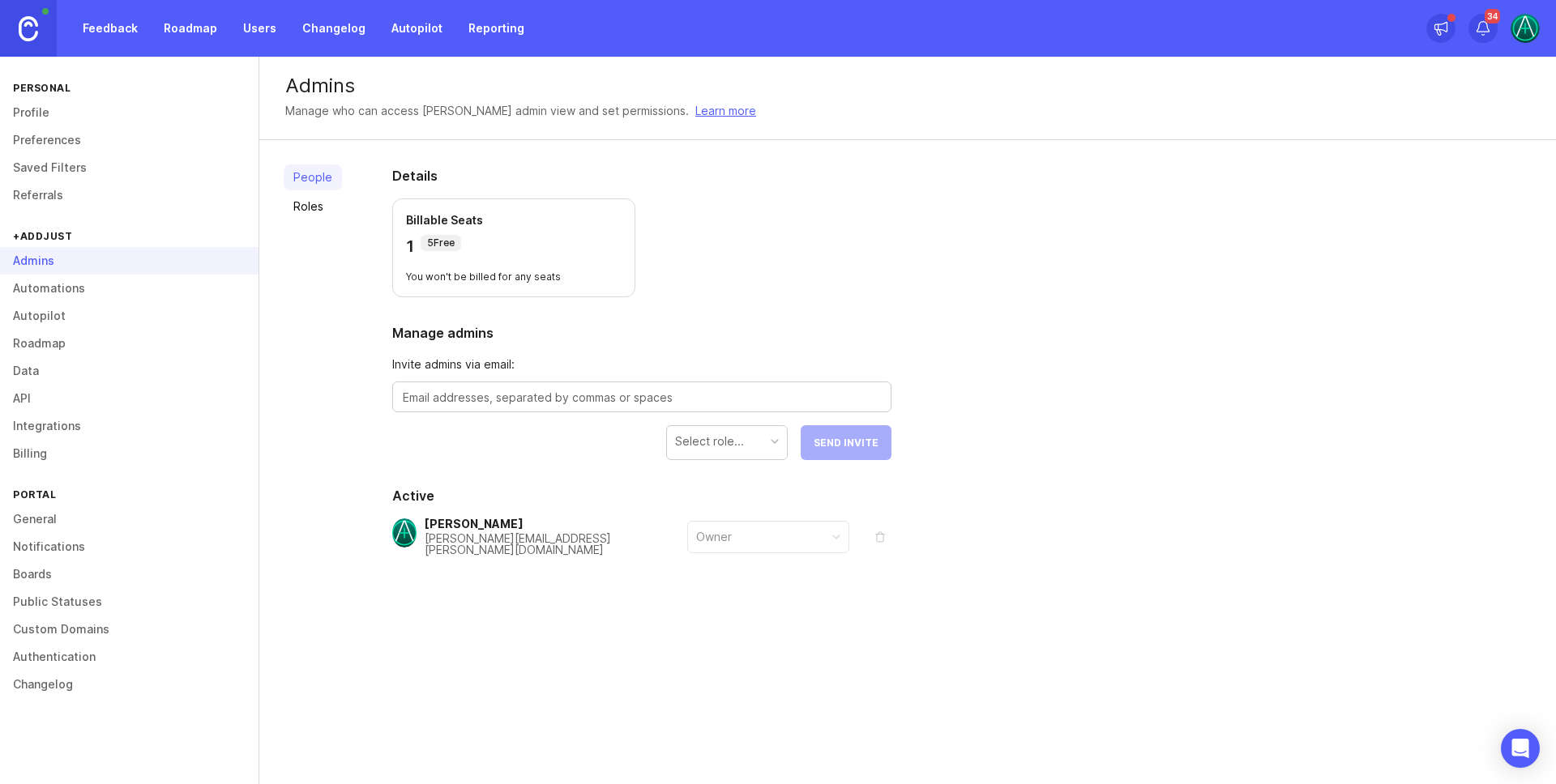
click at [450, 392] on textarea at bounding box center [642, 398] width 478 height 18
click at [752, 435] on div "Select role..." at bounding box center [727, 441] width 120 height 31
click at [1033, 499] on div "People Roles Details Billable Seats 1 5 Free You won't be billed for any seats …" at bounding box center [907, 399] width 1296 height 519
click at [731, 507] on section "Active [PERSON_NAME] [PERSON_NAME][EMAIL_ADDRESS][PERSON_NAME][DOMAIN_NAME] Own…" at bounding box center [642, 539] width 499 height 108
click at [429, 395] on textarea at bounding box center [642, 398] width 478 height 18
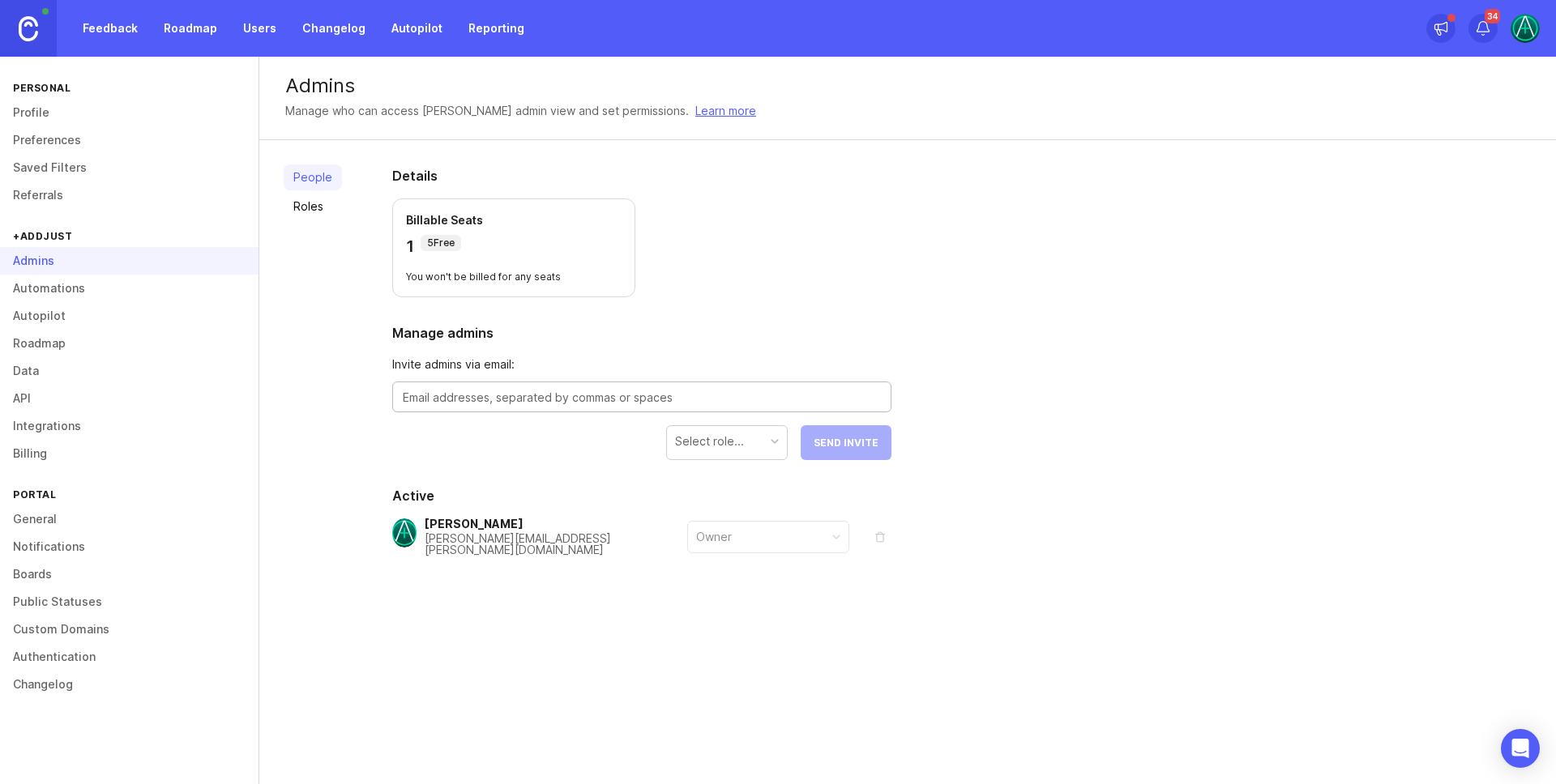
click at [604, 535] on div "[PERSON_NAME] [PERSON_NAME][EMAIL_ADDRESS][PERSON_NAME][DOMAIN_NAME] Owner" at bounding box center [642, 537] width 499 height 37
click at [875, 534] on button "remove" at bounding box center [880, 538] width 23 height 23
click at [324, 208] on link "Roles" at bounding box center [312, 206] width 58 height 26
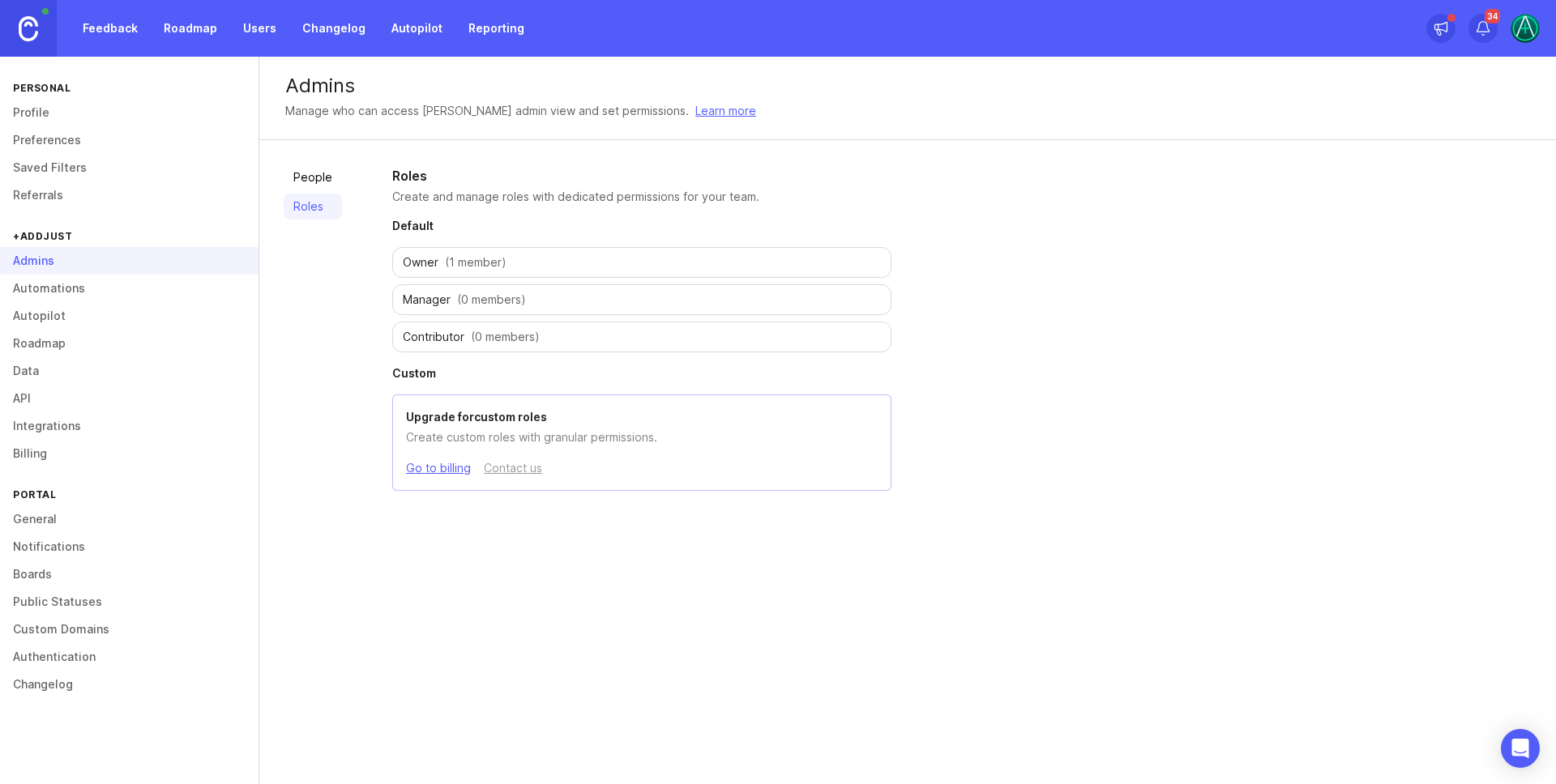
click at [128, 31] on link "Feedback" at bounding box center [110, 28] width 75 height 29
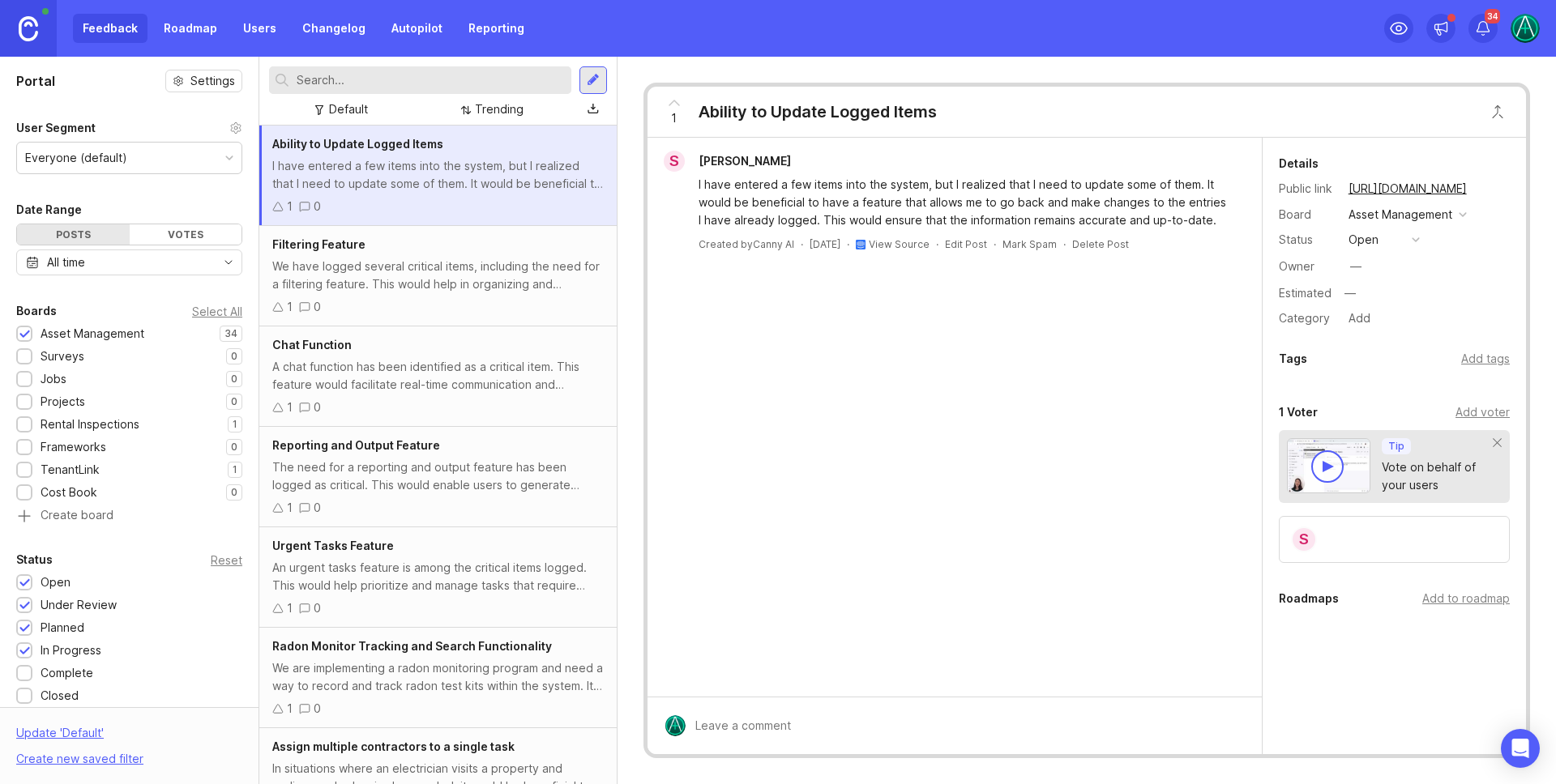
click at [906, 240] on link "View Source" at bounding box center [899, 245] width 61 height 12
click at [189, 159] on div "Everyone (default)" at bounding box center [128, 158] width 224 height 31
click at [1524, 33] on img at bounding box center [1524, 28] width 29 height 29
click at [1440, 128] on link "Help center" at bounding box center [1467, 138] width 162 height 26
